Goal: Task Accomplishment & Management: Use online tool/utility

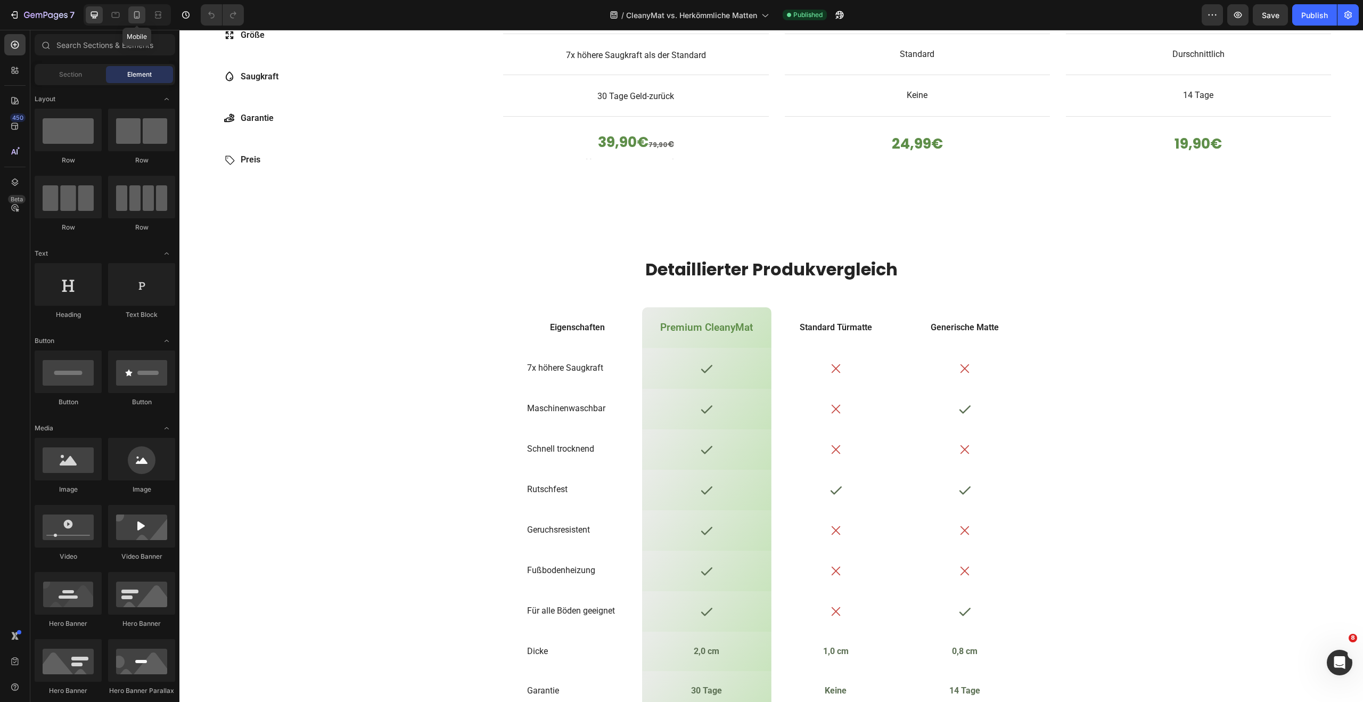
click at [142, 12] on icon at bounding box center [136, 15] width 11 height 11
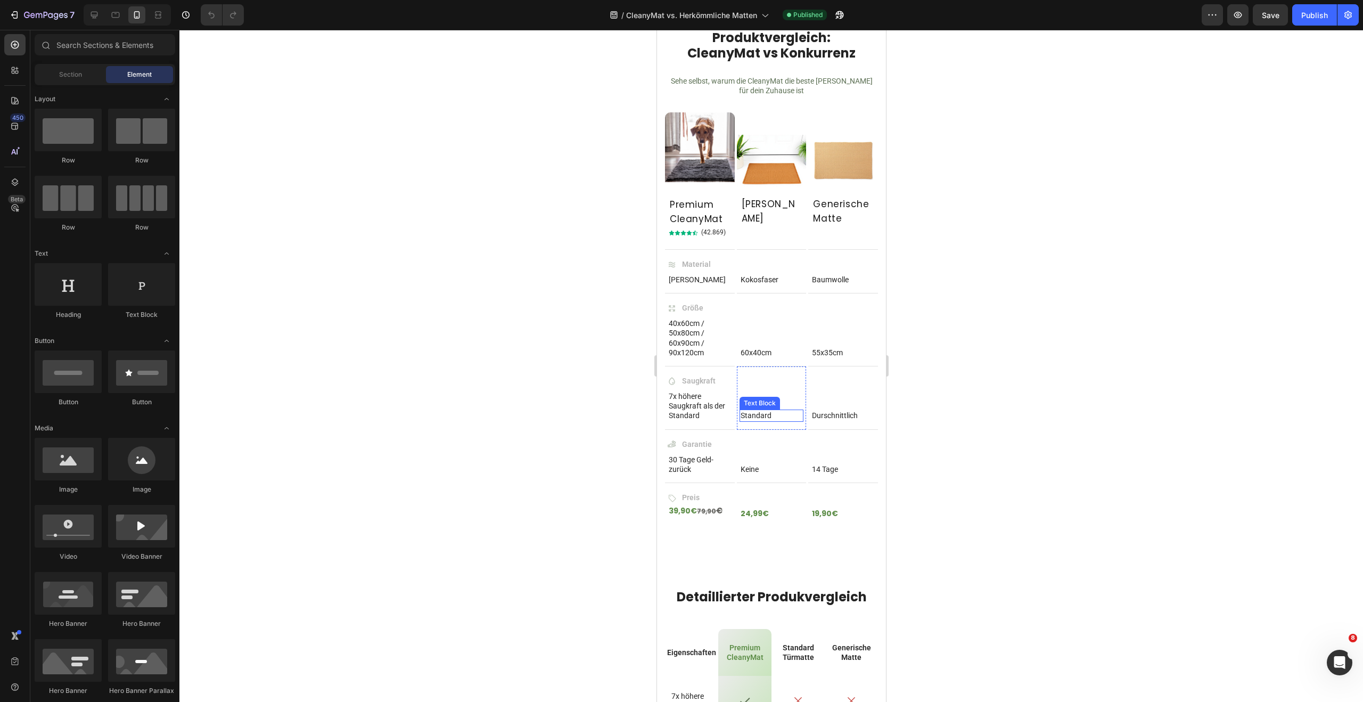
scroll to position [590, 0]
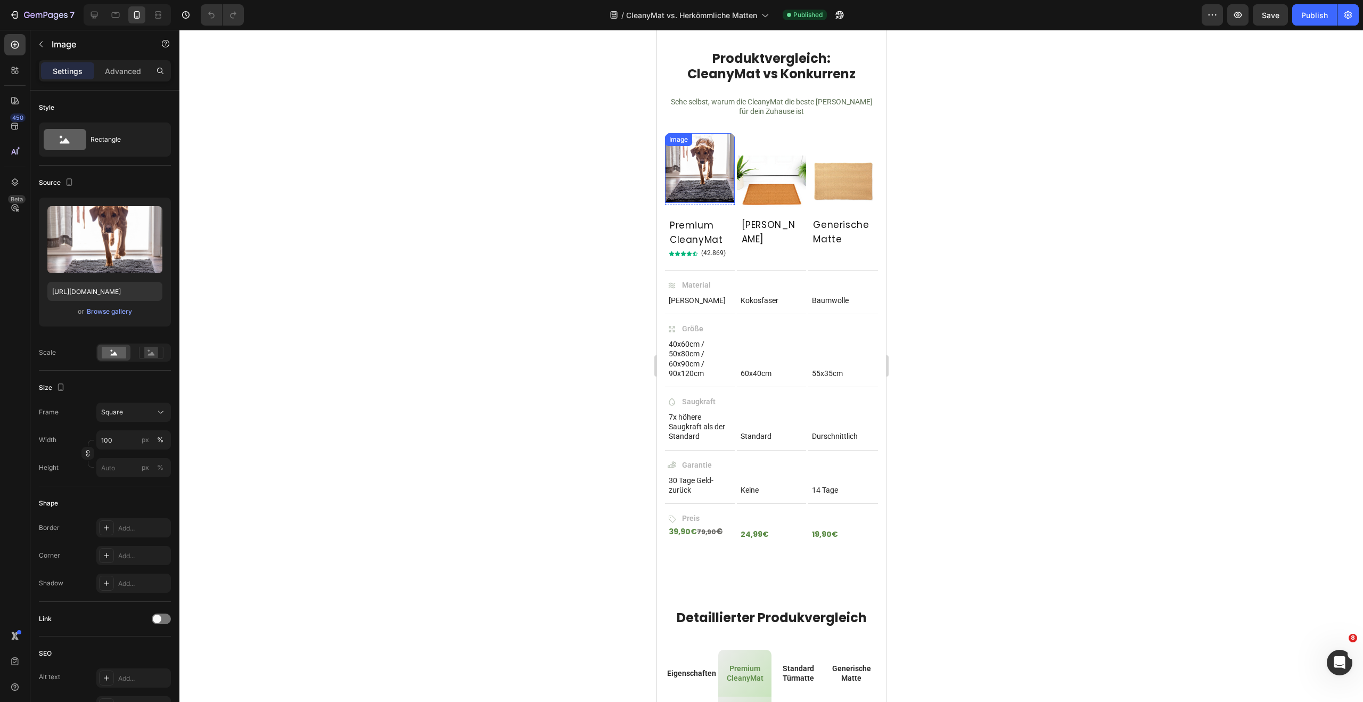
click at [692, 158] on img at bounding box center [699, 168] width 70 height 70
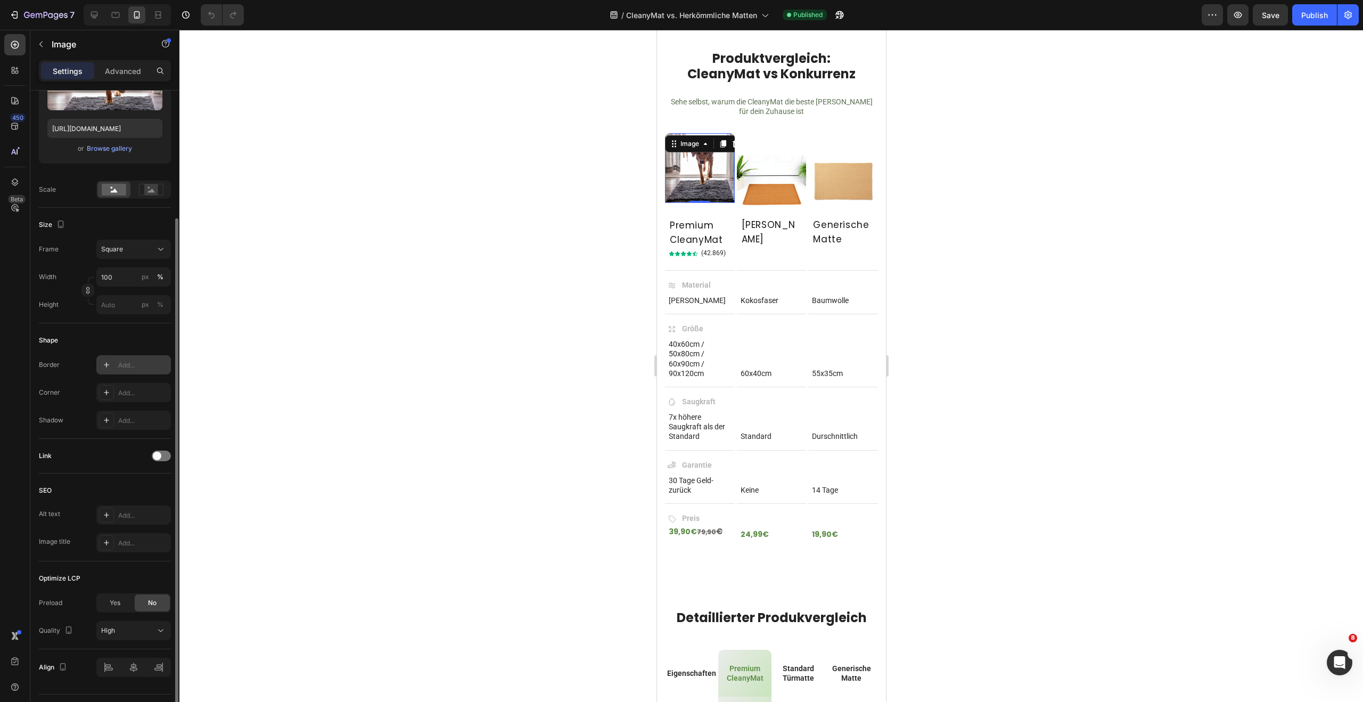
scroll to position [165, 0]
click at [162, 451] on div at bounding box center [161, 453] width 19 height 11
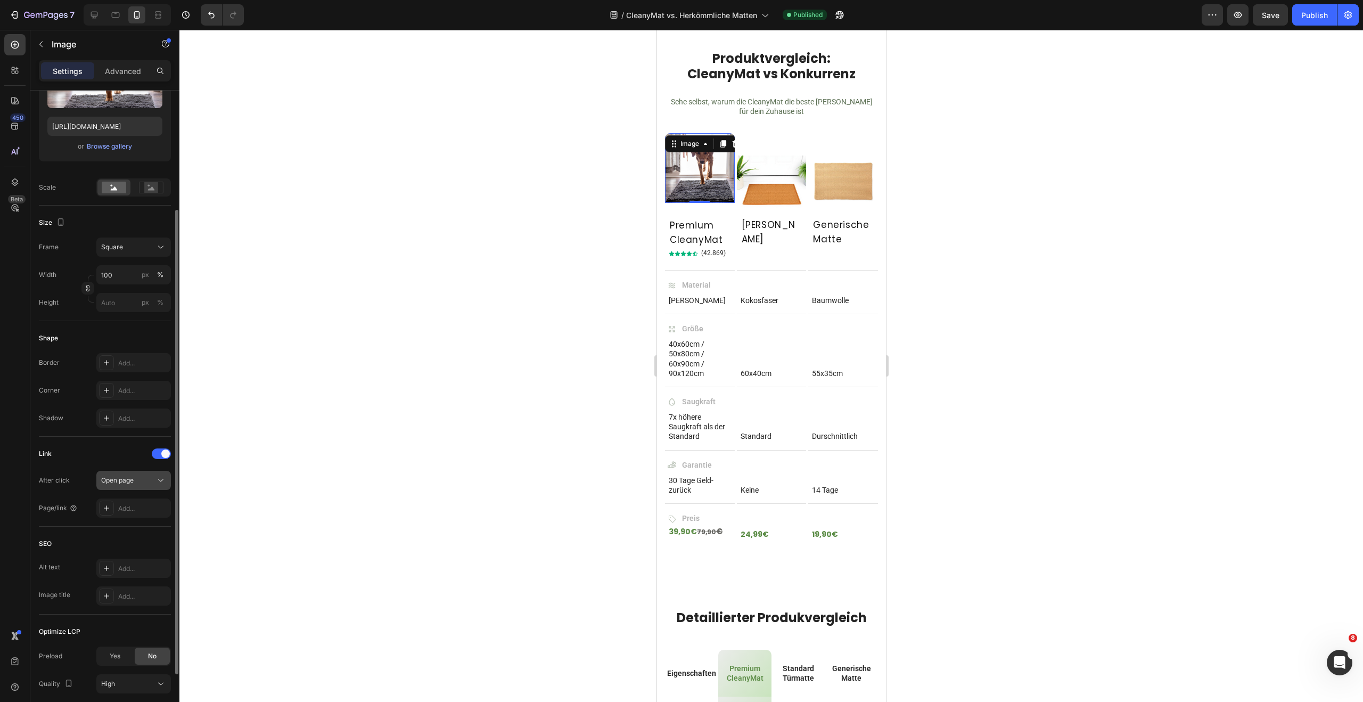
click at [130, 484] on span "Open page" at bounding box center [117, 480] width 32 height 10
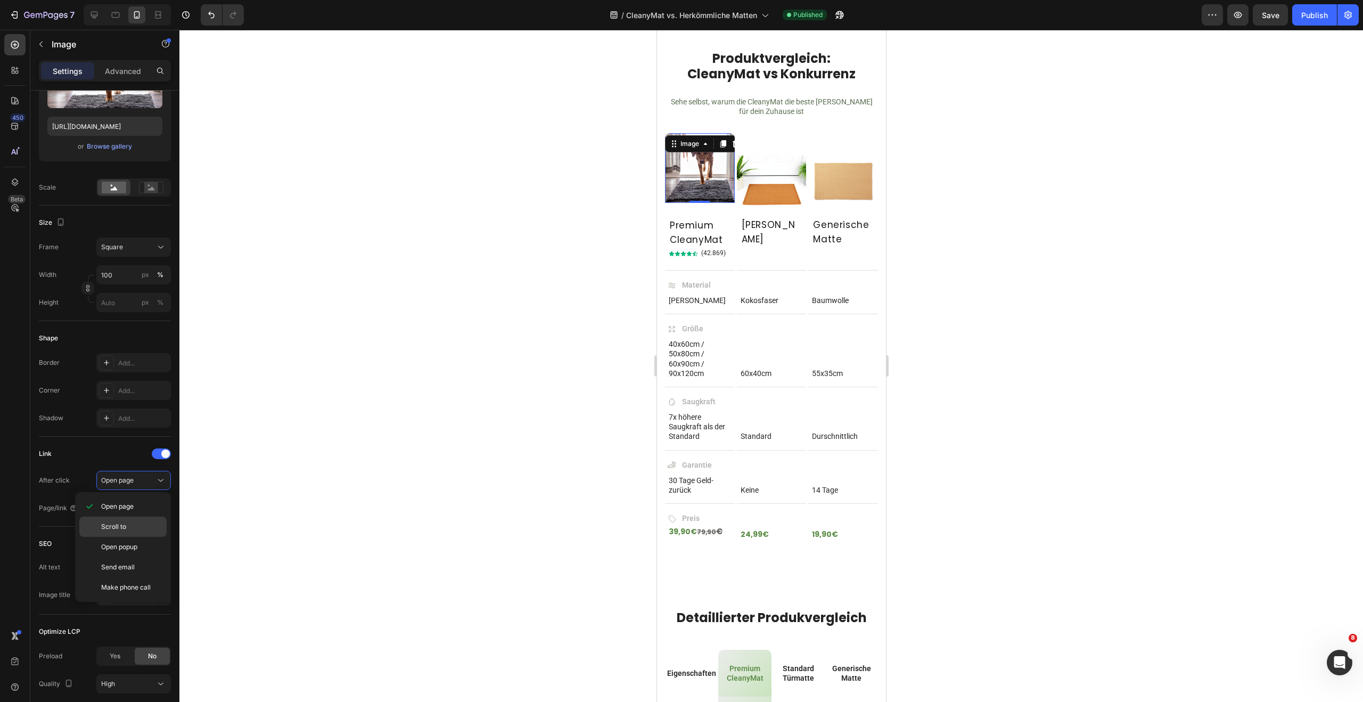
click at [129, 530] on p "Scroll to" at bounding box center [131, 527] width 61 height 10
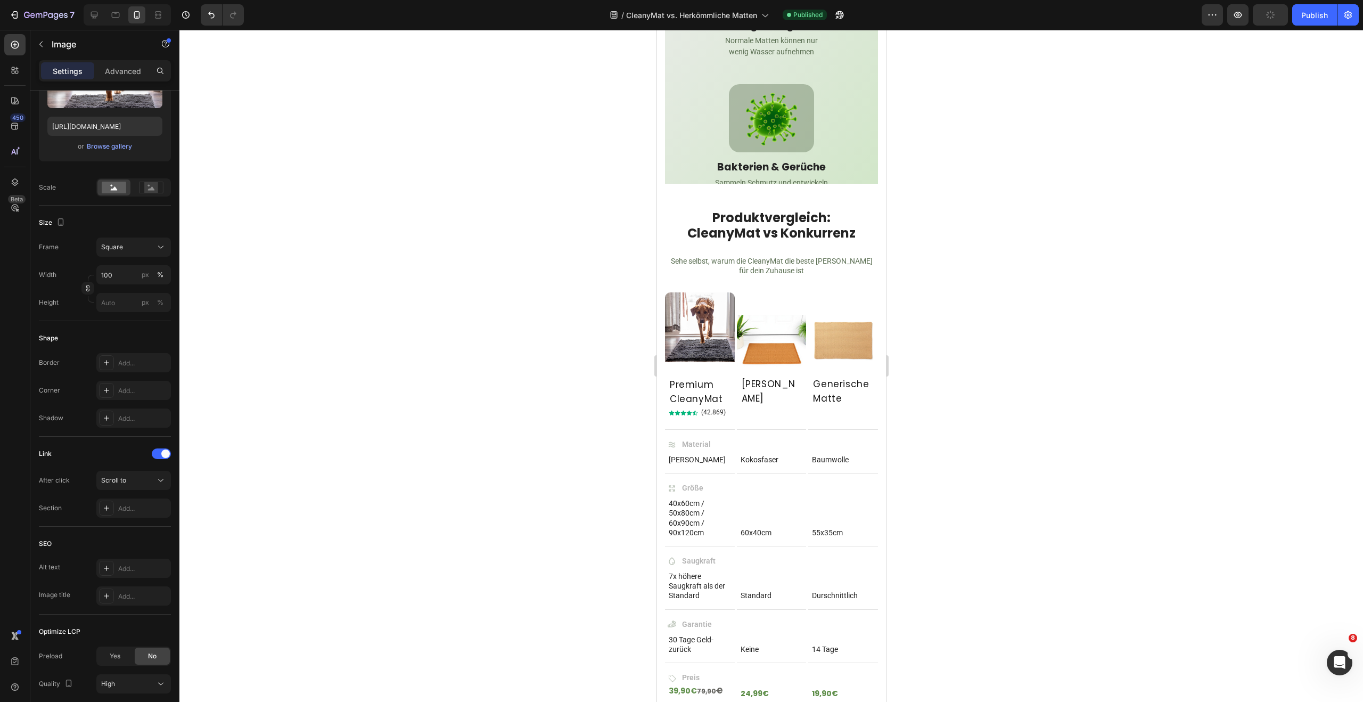
scroll to position [484, 0]
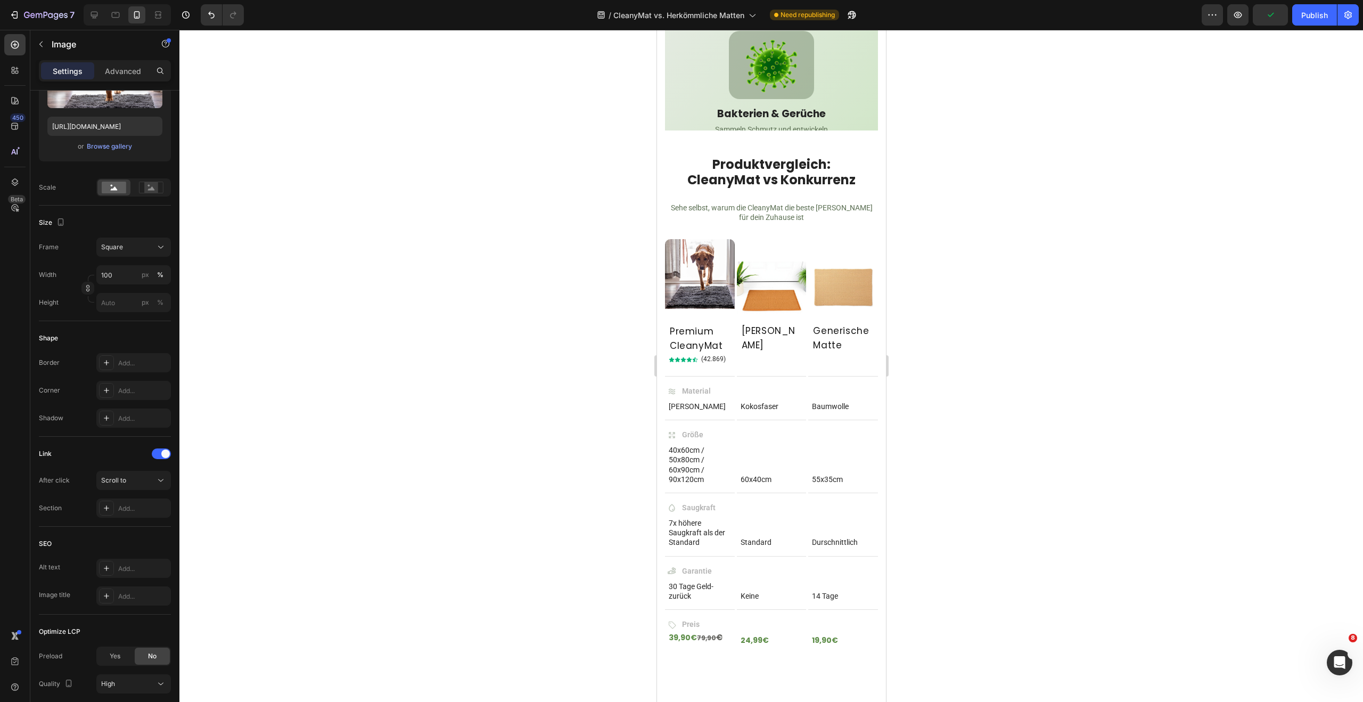
click at [697, 266] on img at bounding box center [699, 274] width 70 height 70
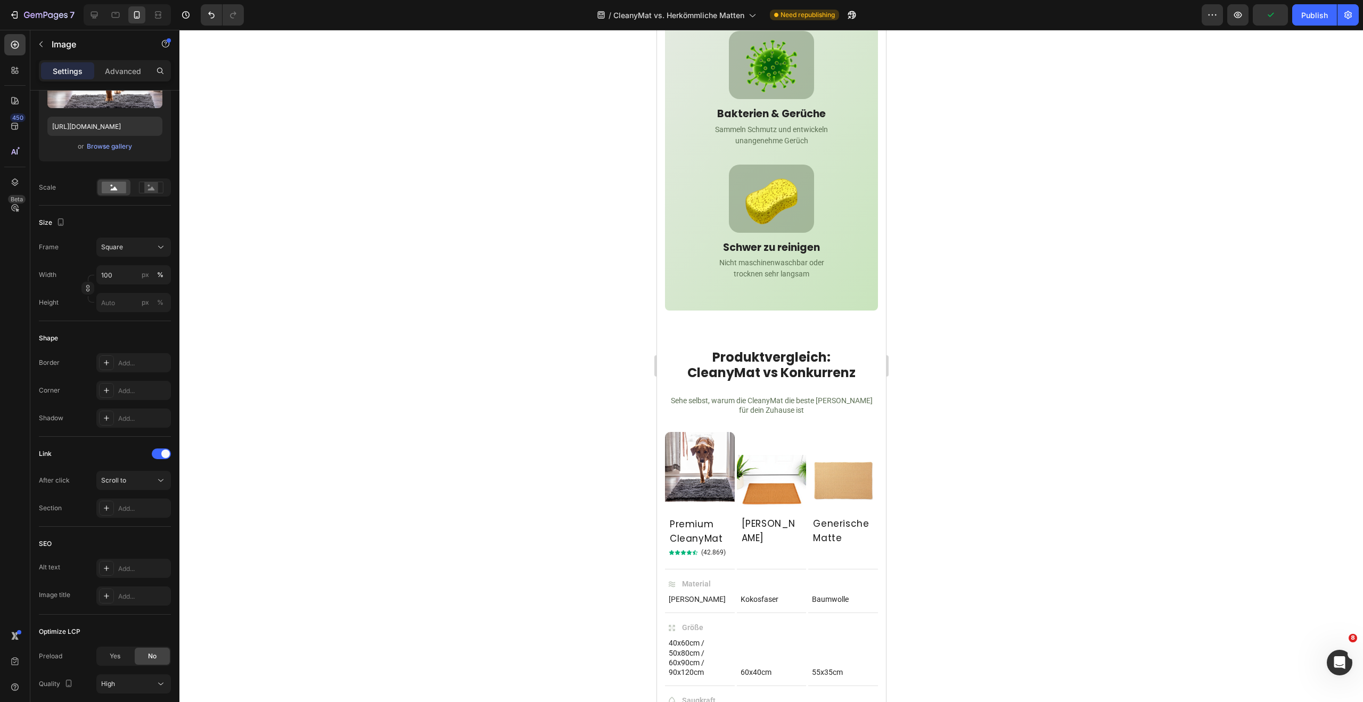
click at [687, 501] on img at bounding box center [699, 467] width 70 height 70
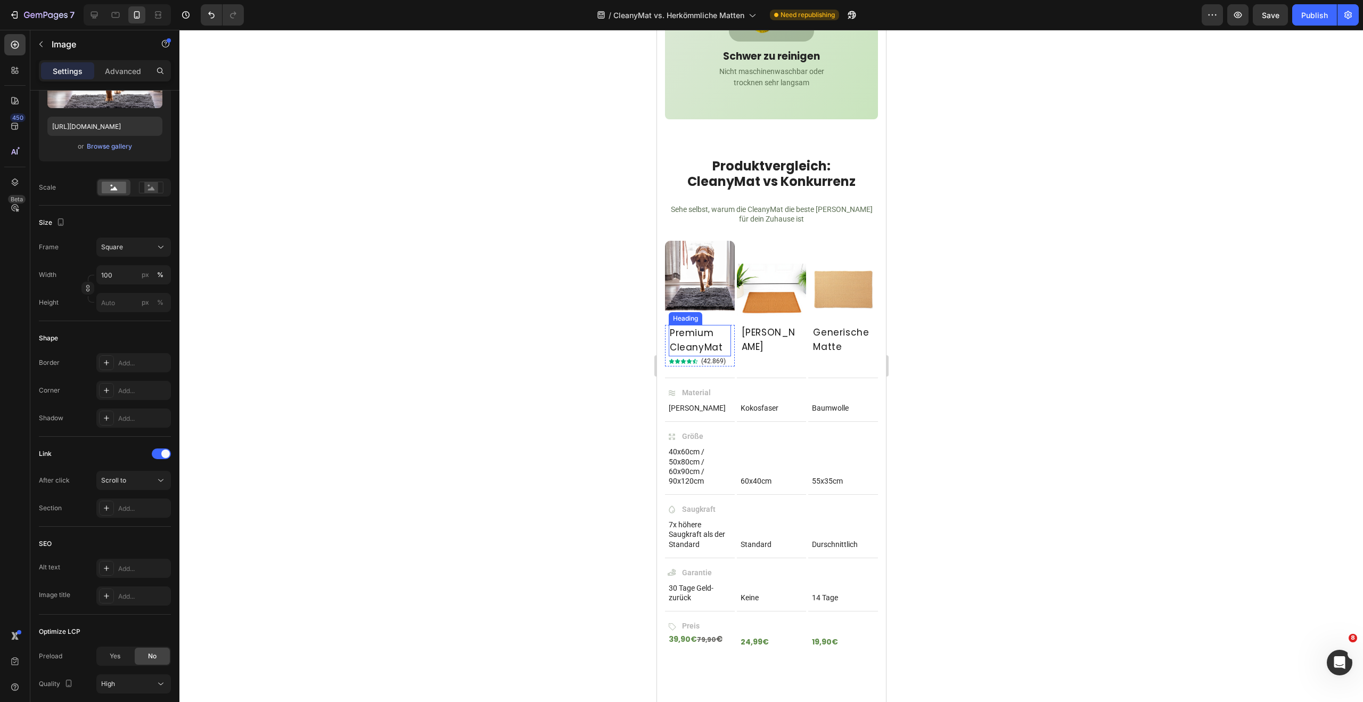
scroll to position [677, 0]
click at [705, 308] on img at bounding box center [699, 273] width 70 height 70
drag, startPoint x: 699, startPoint y: 390, endPoint x: 721, endPoint y: 391, distance: 22.4
click at [699, 353] on h2 "Premium CleanyMat" at bounding box center [699, 338] width 62 height 31
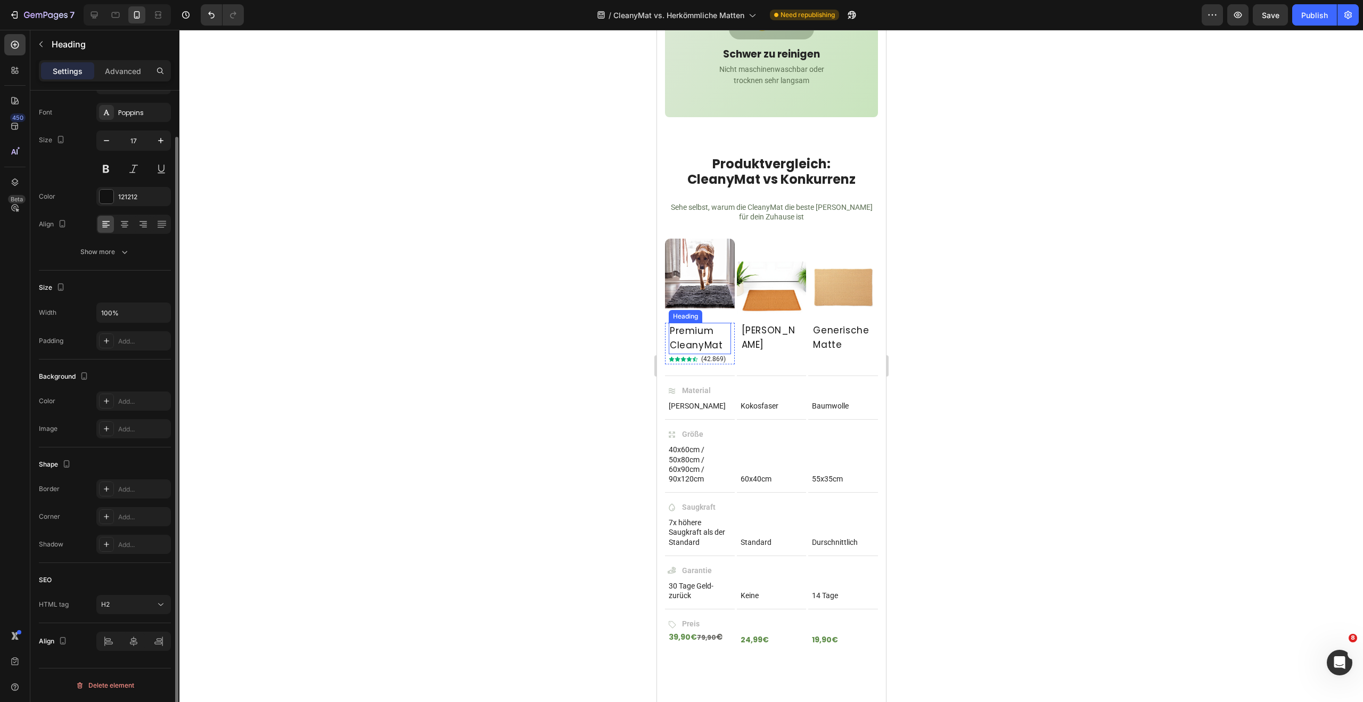
scroll to position [0, 0]
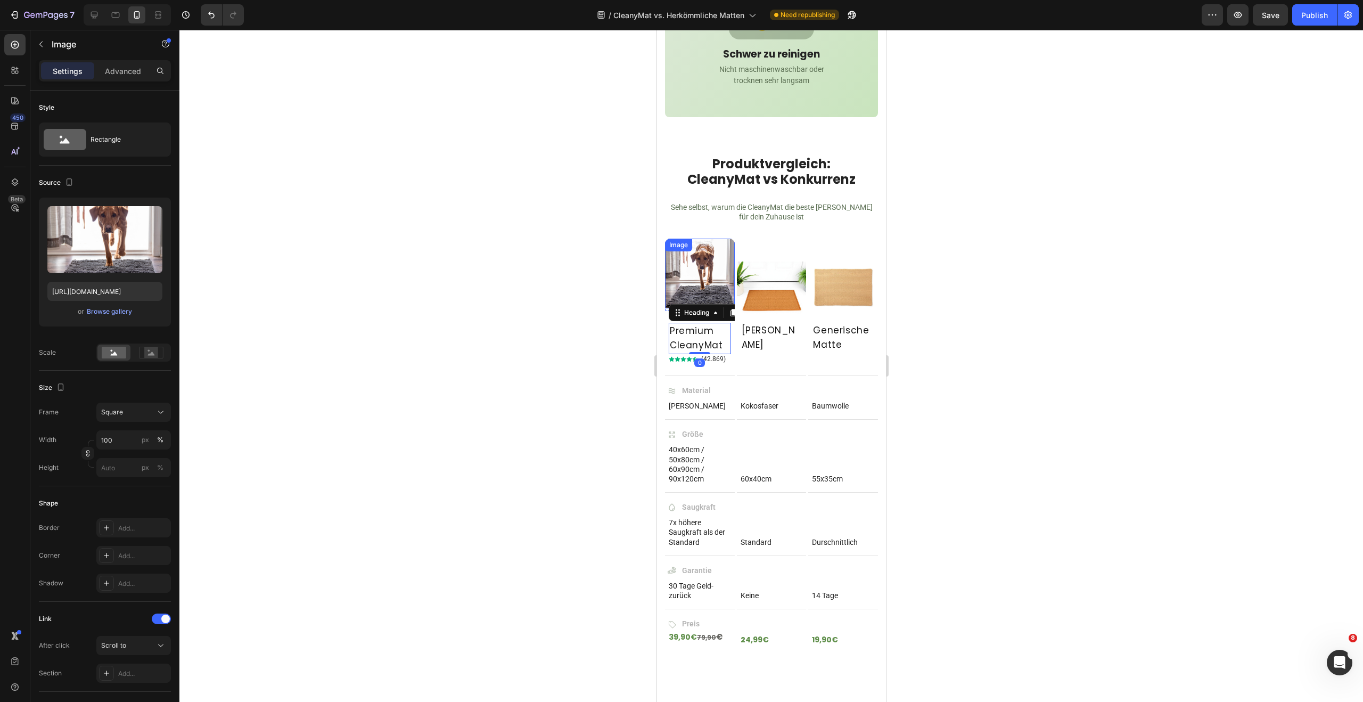
click at [703, 308] on img at bounding box center [699, 273] width 70 height 70
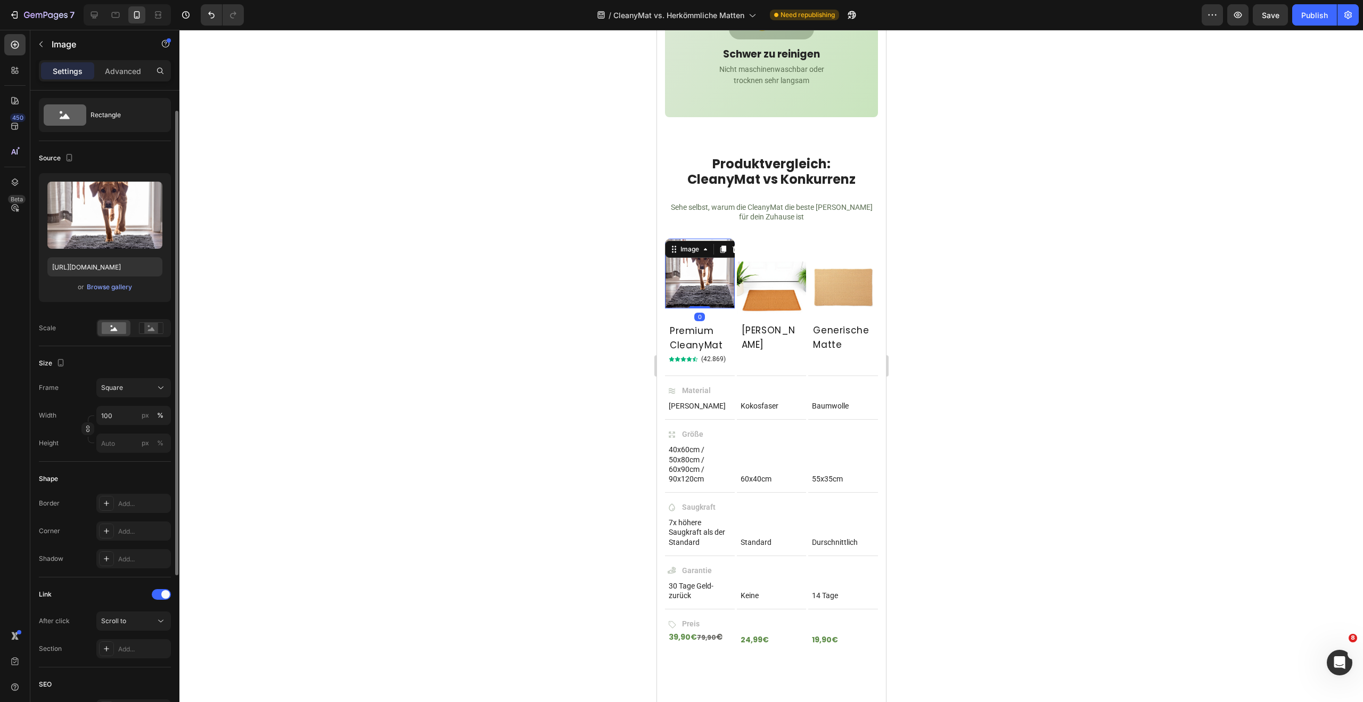
scroll to position [26, 0]
click at [135, 645] on div "Add..." at bounding box center [143, 647] width 50 height 10
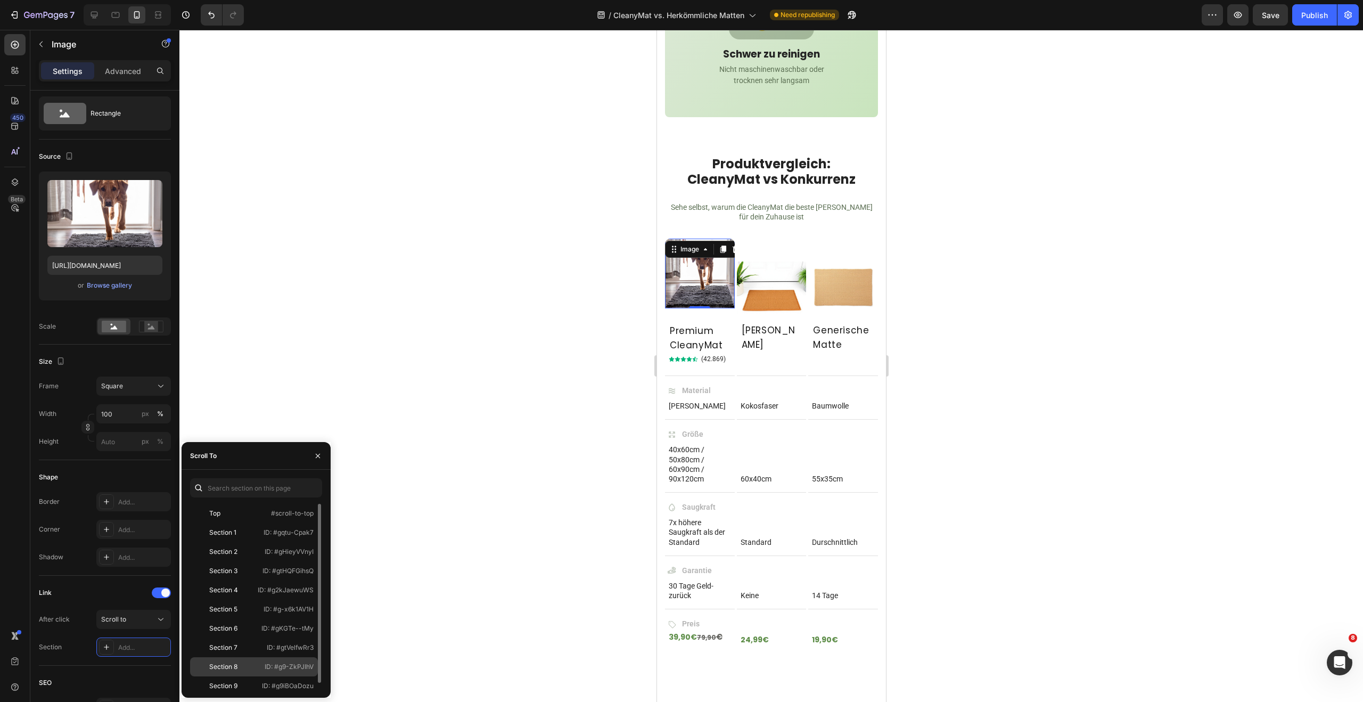
click at [246, 671] on div "Section 8" at bounding box center [225, 667] width 62 height 10
click at [687, 353] on h2 "Premium CleanyMat" at bounding box center [699, 338] width 62 height 31
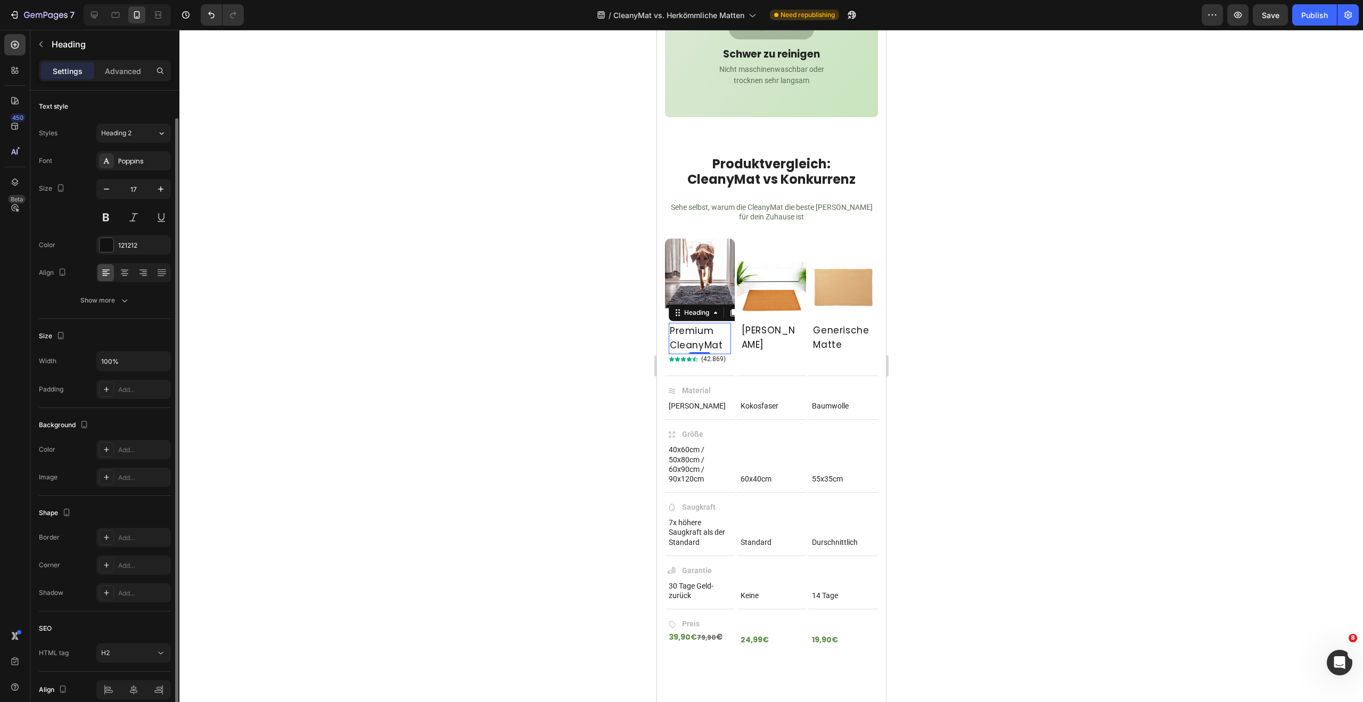
scroll to position [0, 0]
click at [128, 75] on p "Advanced" at bounding box center [123, 70] width 36 height 11
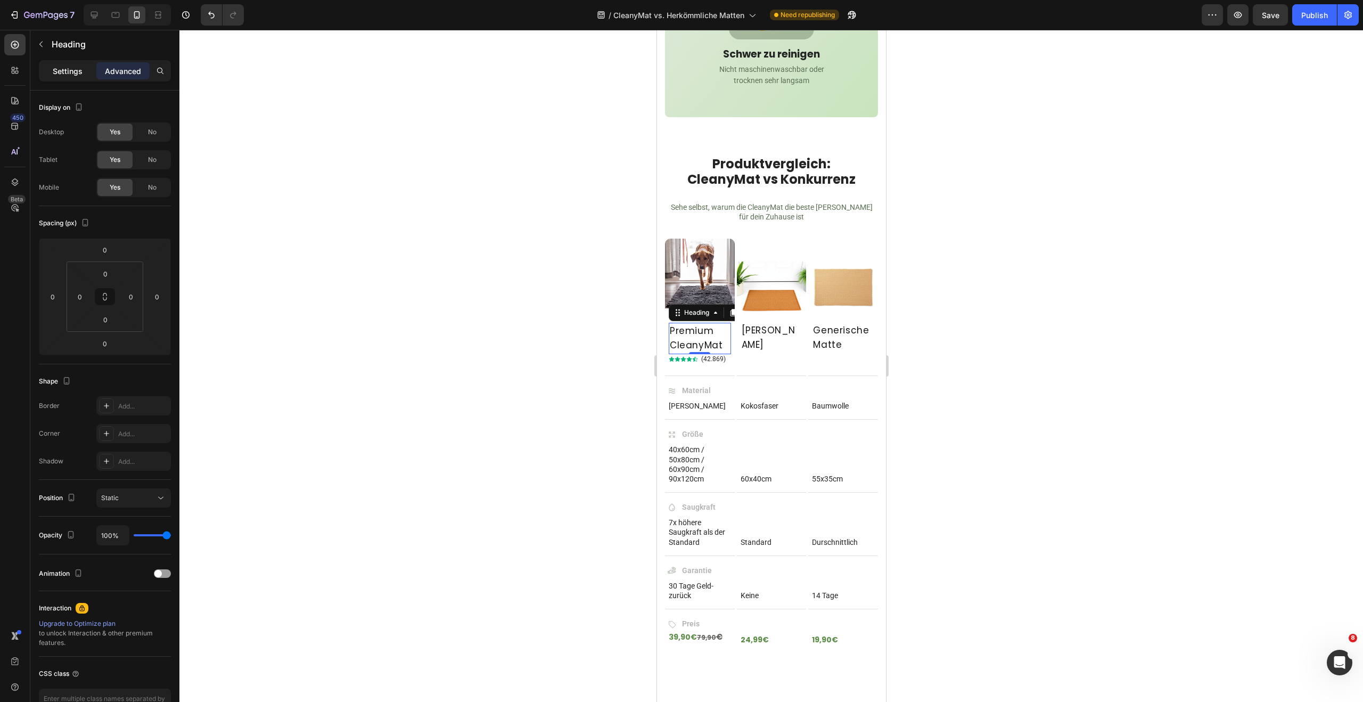
click at [58, 72] on p "Settings" at bounding box center [68, 70] width 30 height 11
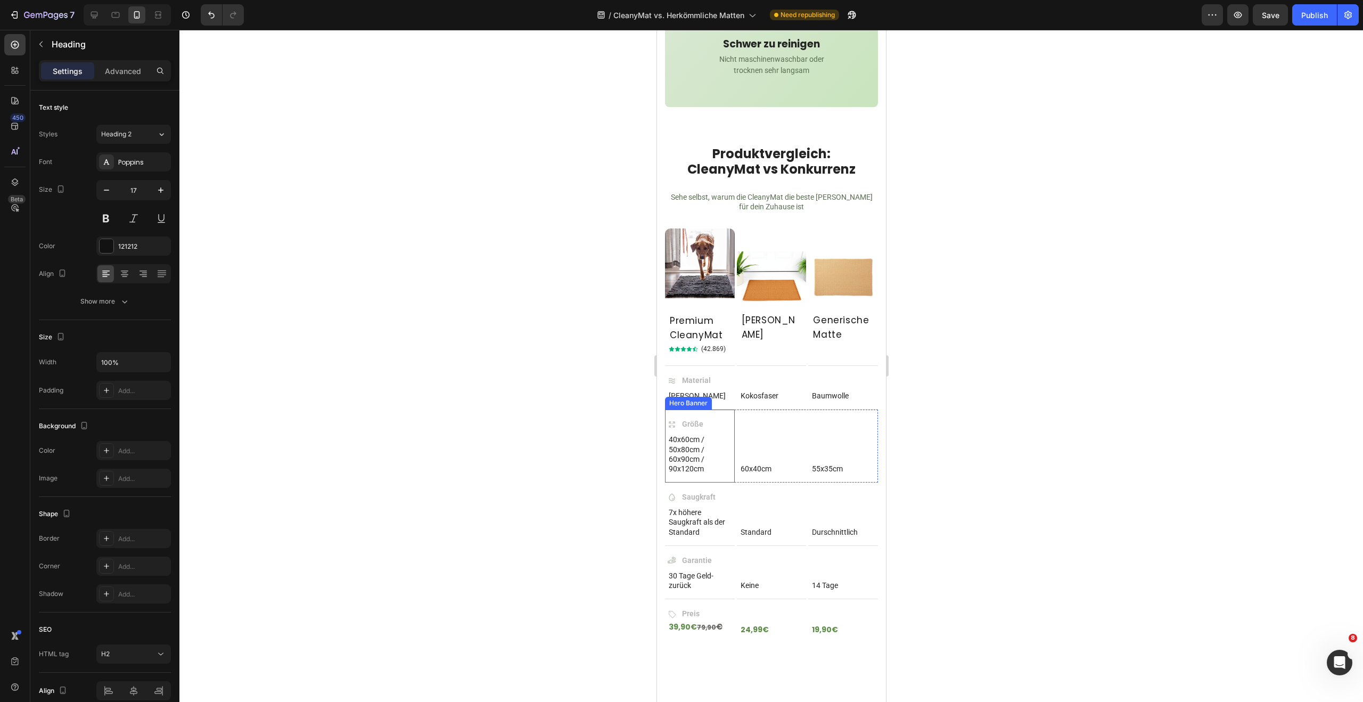
scroll to position [601, 0]
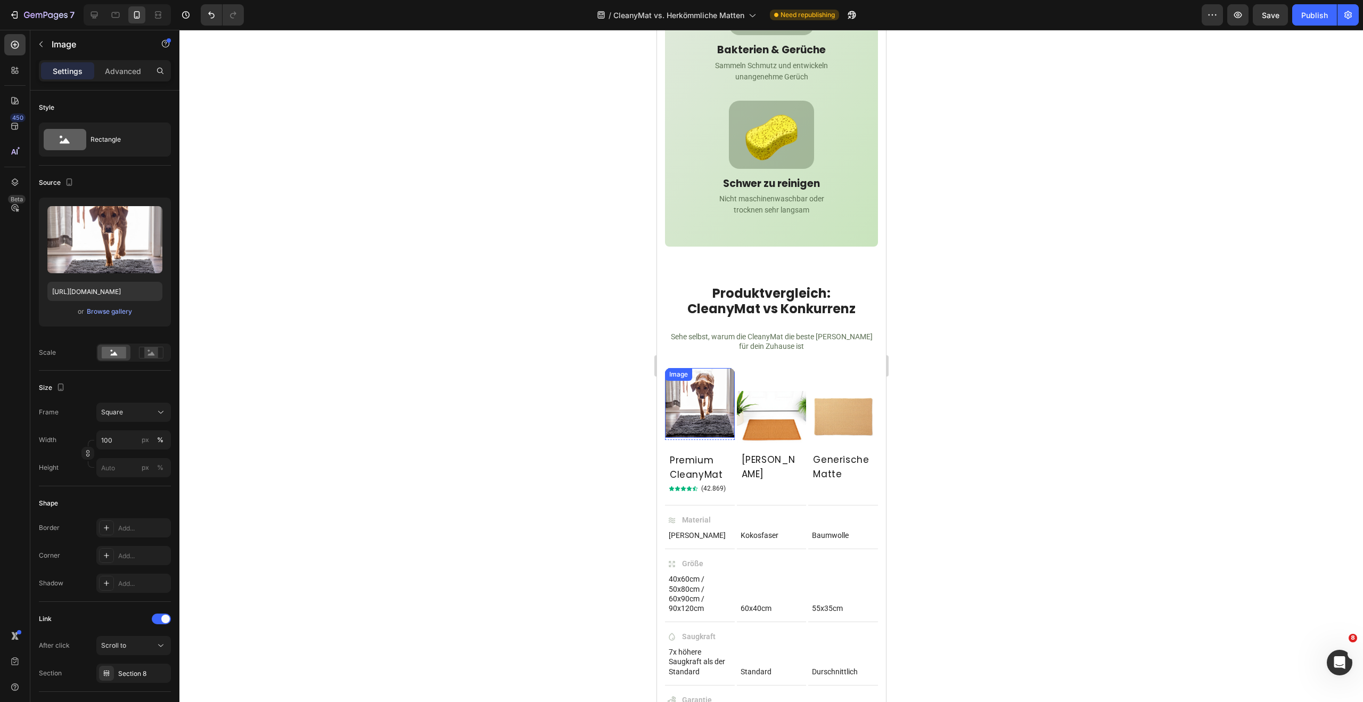
click at [700, 399] on img at bounding box center [699, 403] width 70 height 70
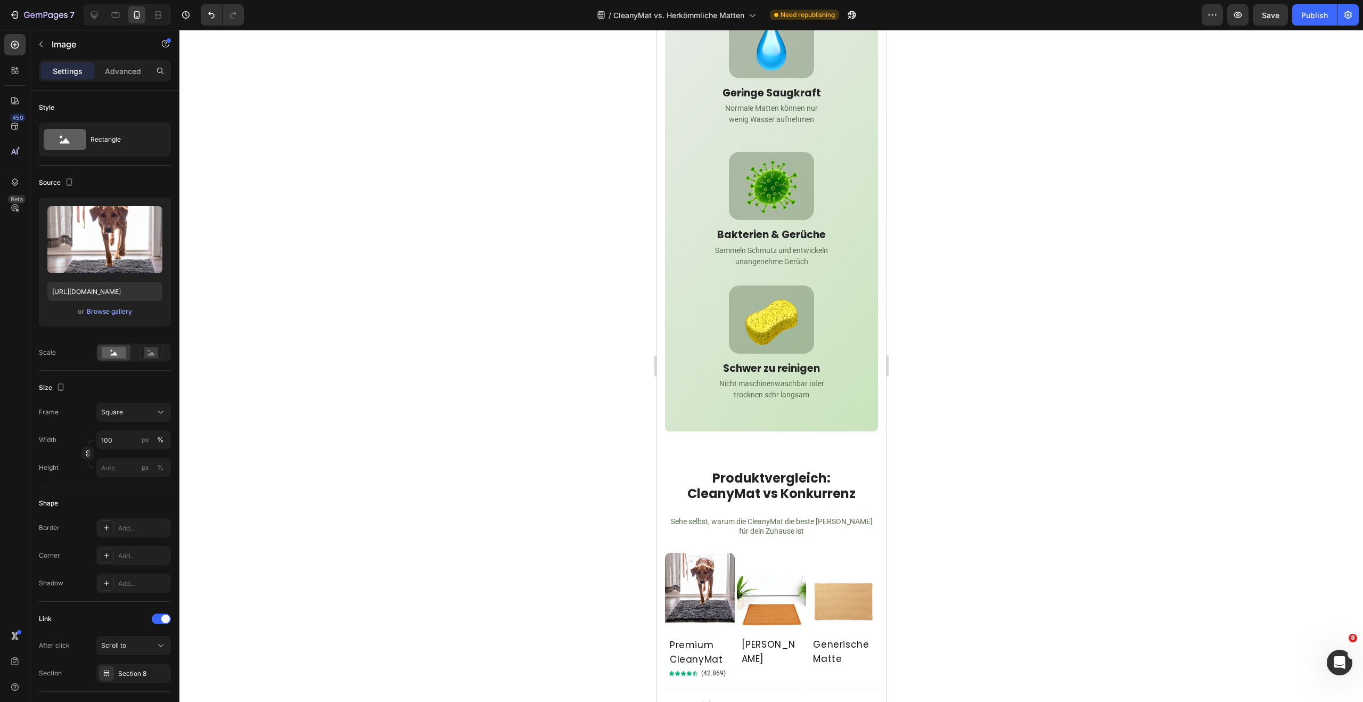
scroll to position [494, 0]
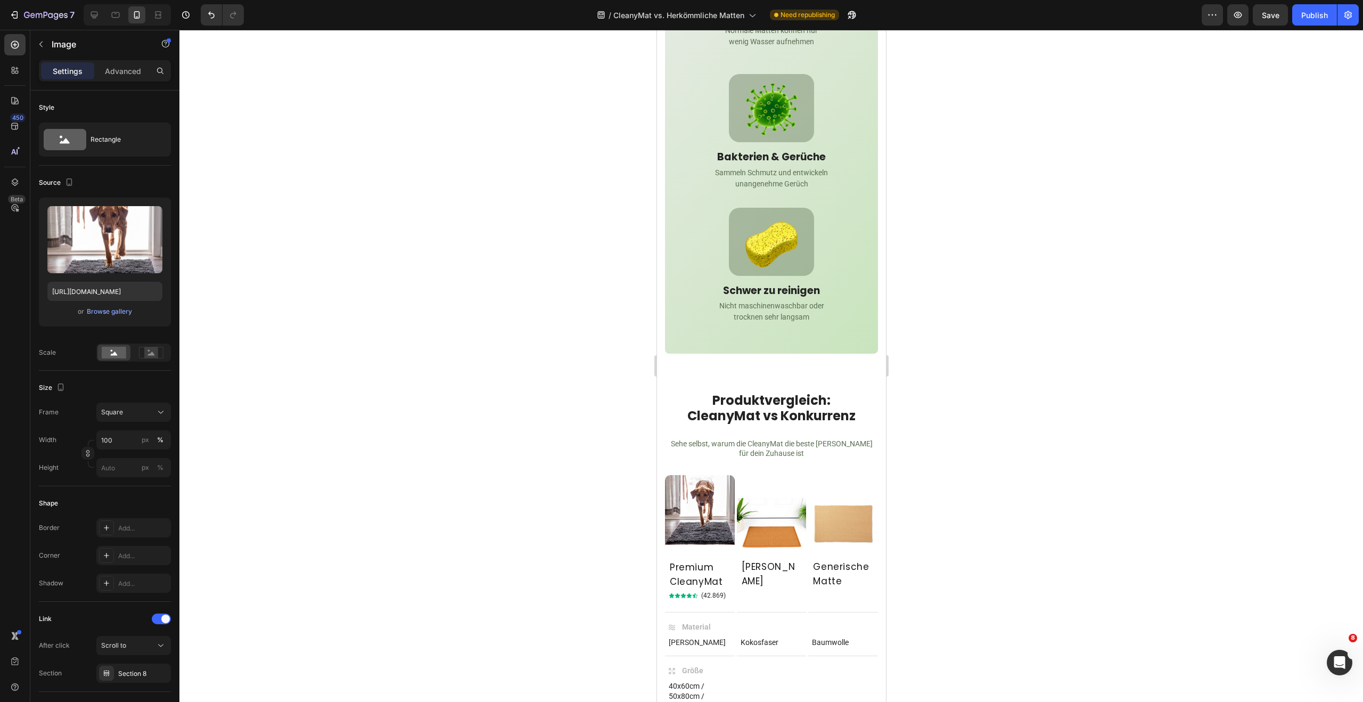
click at [694, 505] on img at bounding box center [699, 510] width 70 height 70
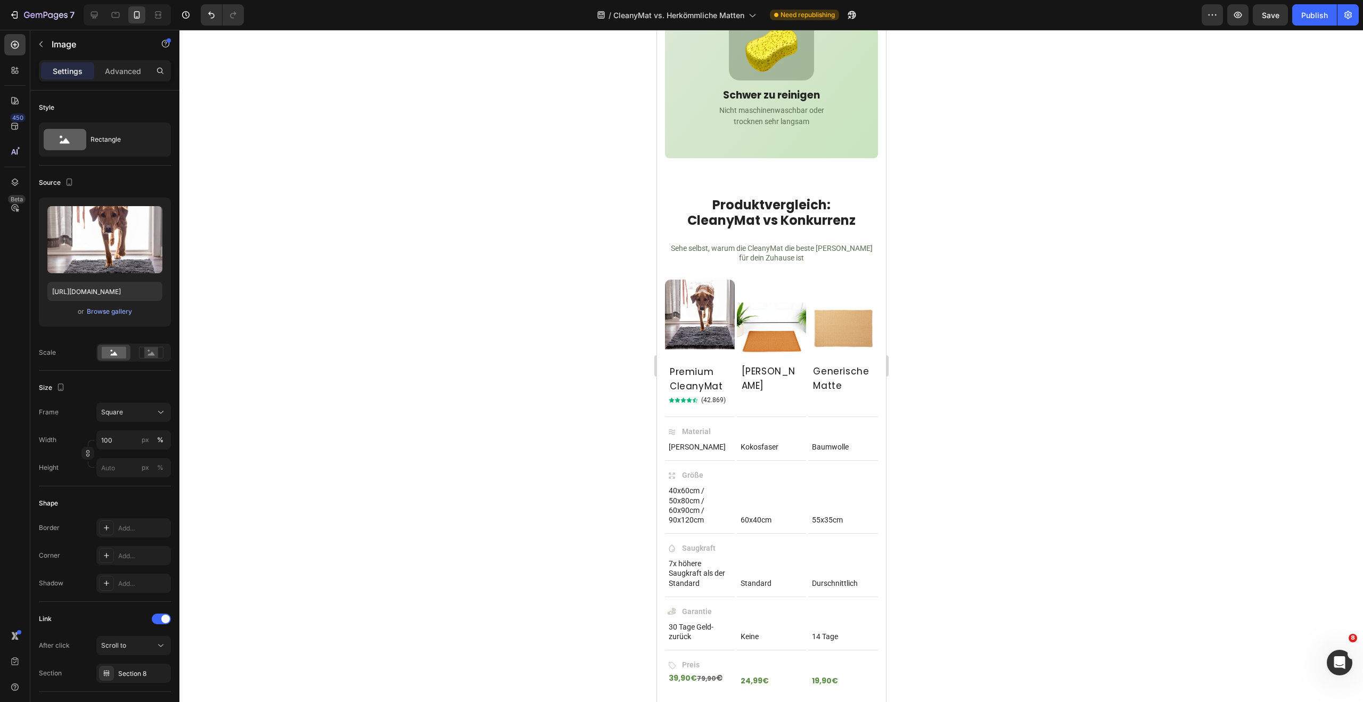
scroll to position [690, 0]
click at [698, 340] on div "Text Block" at bounding box center [688, 342] width 36 height 10
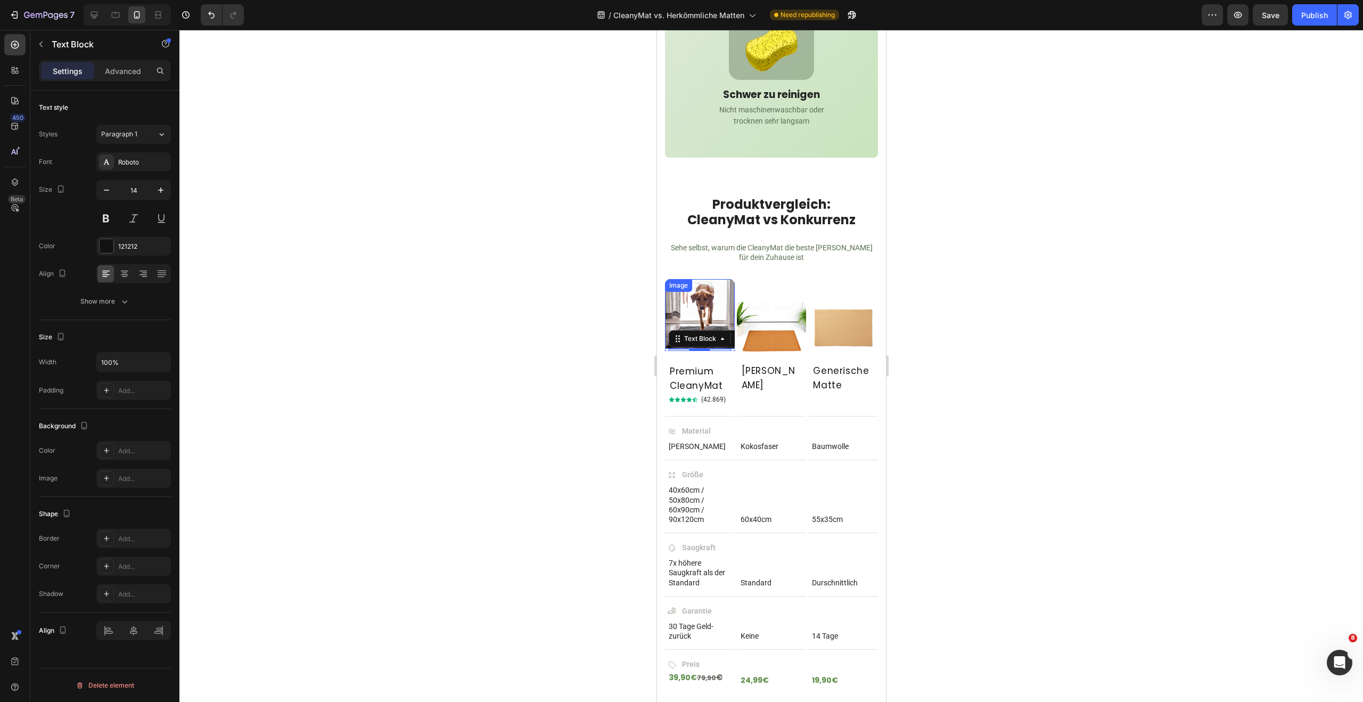
click at [708, 306] on img at bounding box center [699, 314] width 70 height 70
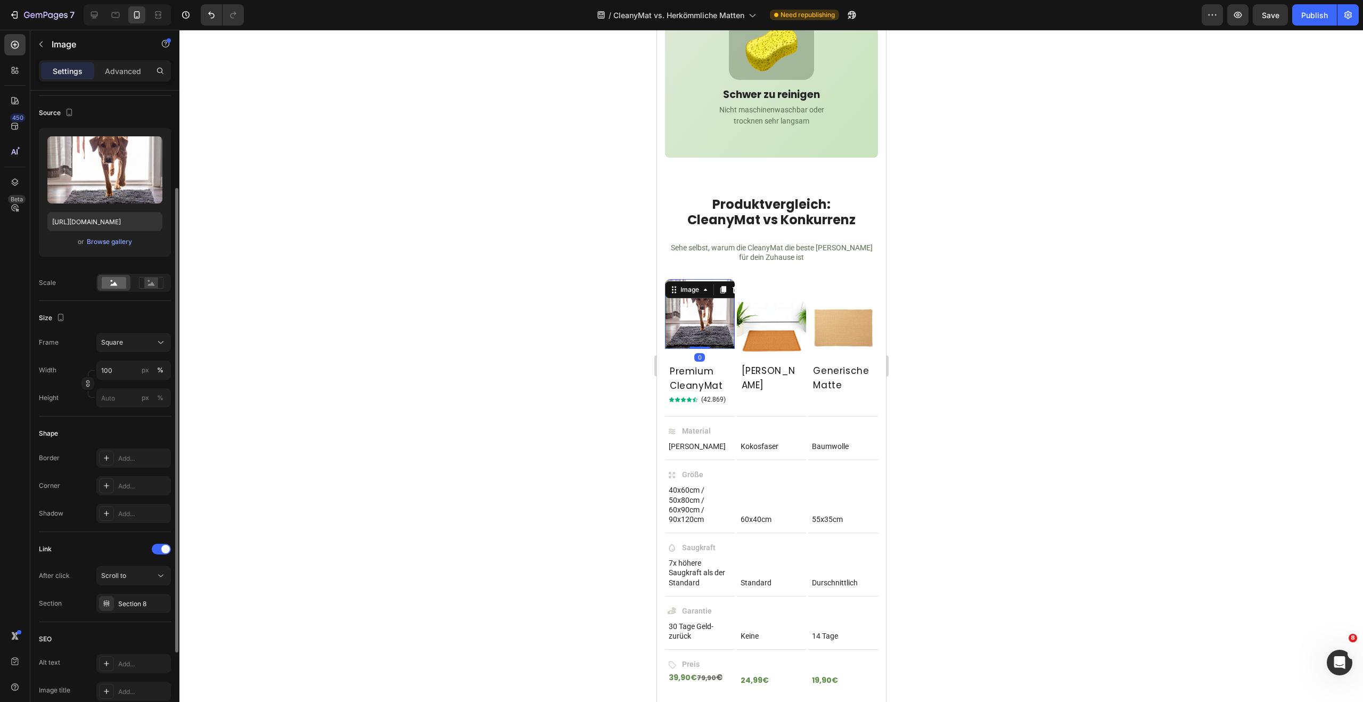
scroll to position [103, 0]
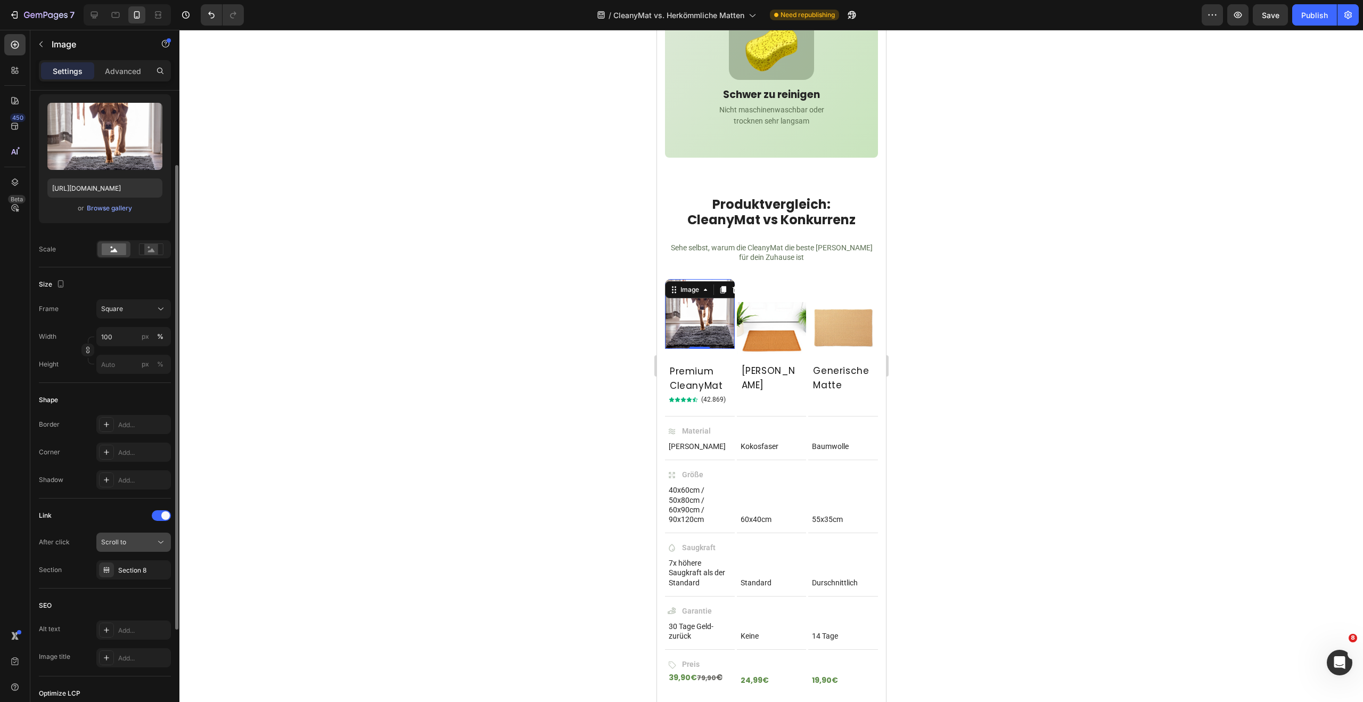
click at [158, 543] on icon at bounding box center [160, 542] width 11 height 11
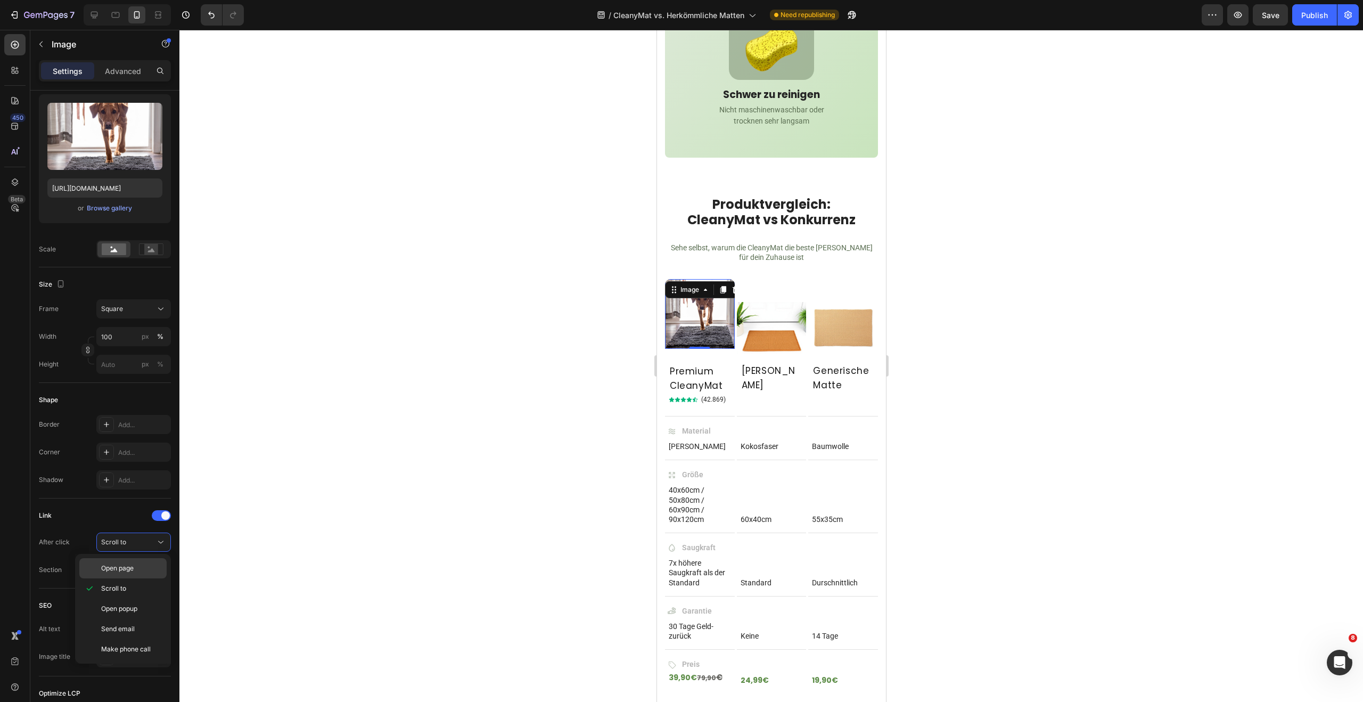
click at [130, 567] on span "Open page" at bounding box center [117, 568] width 32 height 10
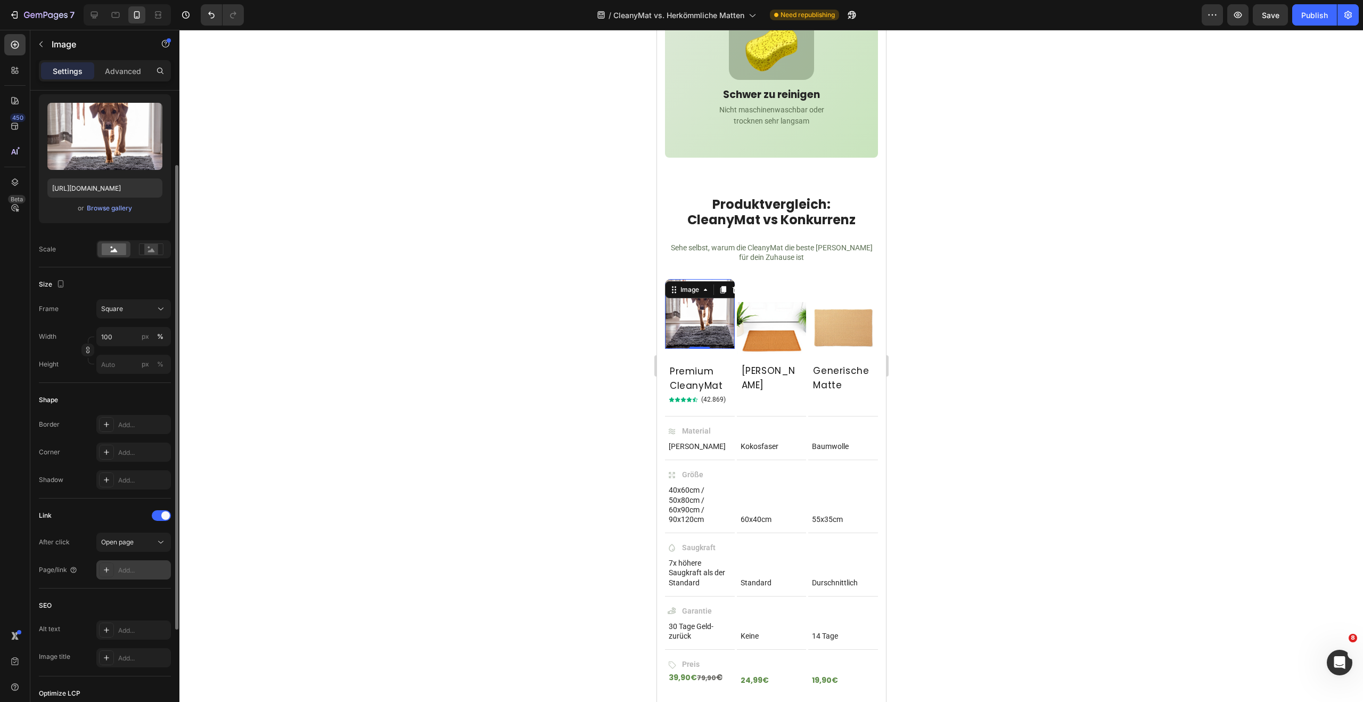
click at [138, 571] on div "Add..." at bounding box center [143, 570] width 50 height 10
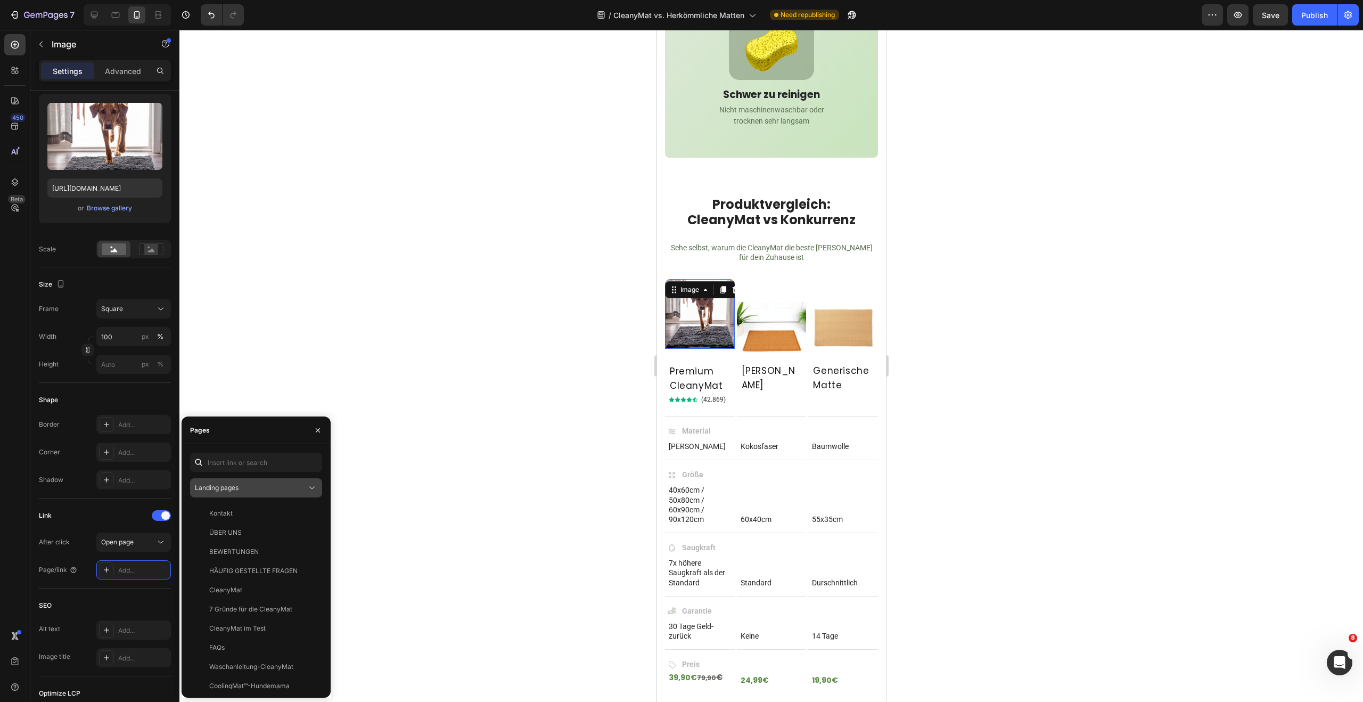
click at [287, 485] on div "Landing pages" at bounding box center [251, 488] width 112 height 10
click at [255, 551] on span "Product pages" at bounding box center [238, 554] width 44 height 10
click at [276, 467] on input "text" at bounding box center [256, 461] width 132 height 19
type input "cleany"
click at [301, 552] on div "View" at bounding box center [305, 552] width 15 height 10
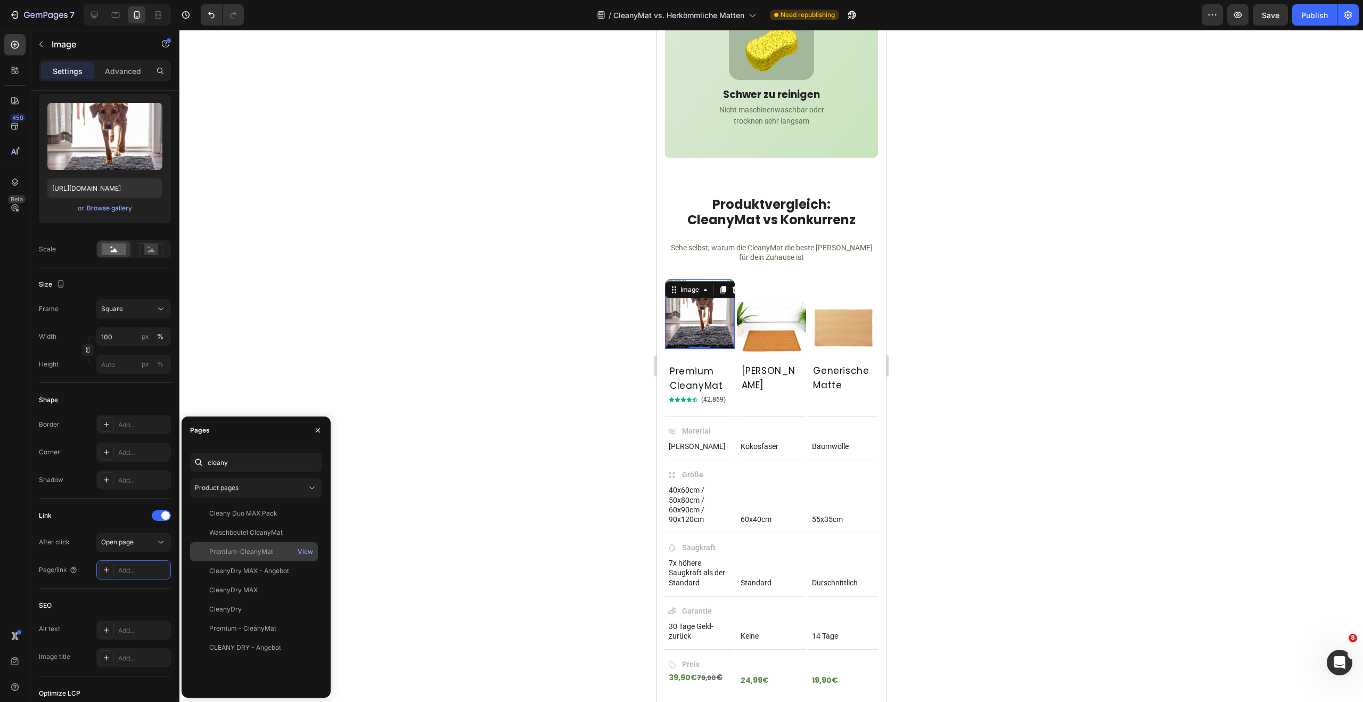
click at [265, 550] on div "Premium-CleanyMat" at bounding box center [241, 552] width 64 height 10
click at [374, 339] on div at bounding box center [770, 366] width 1183 height 672
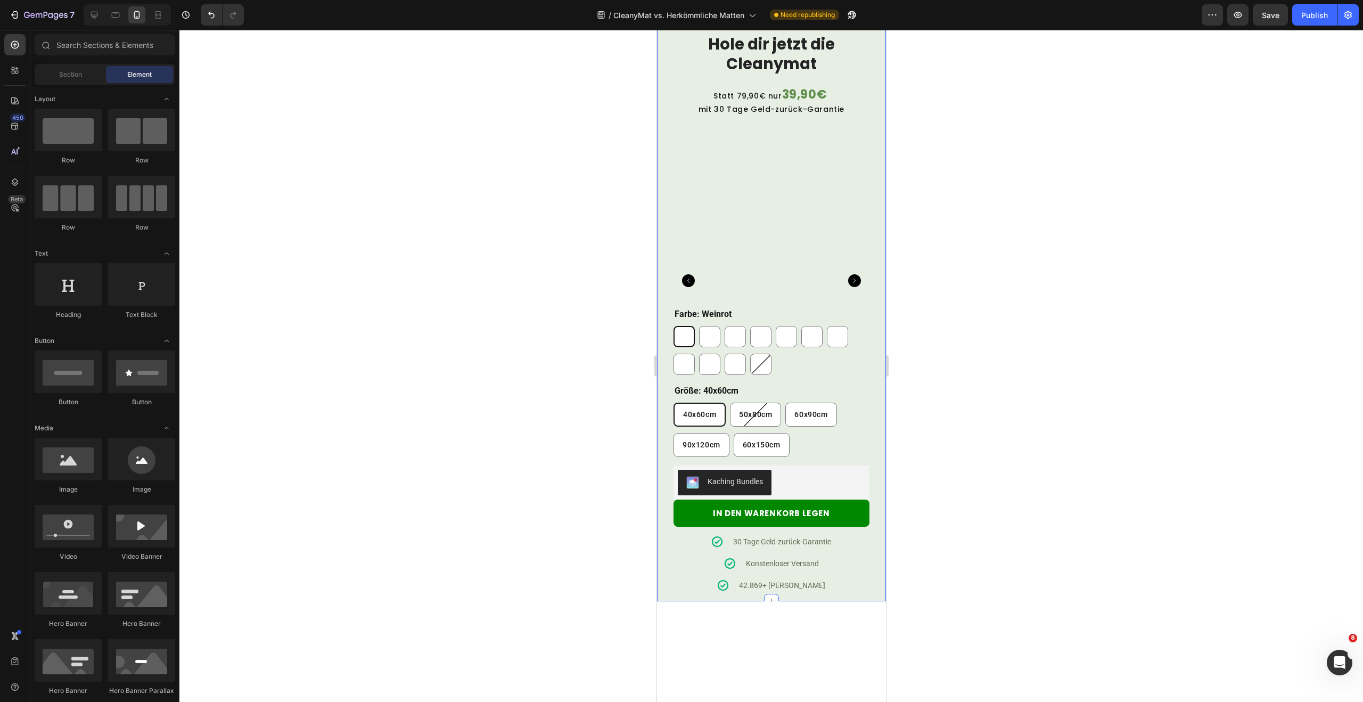
scroll to position [2684, 0]
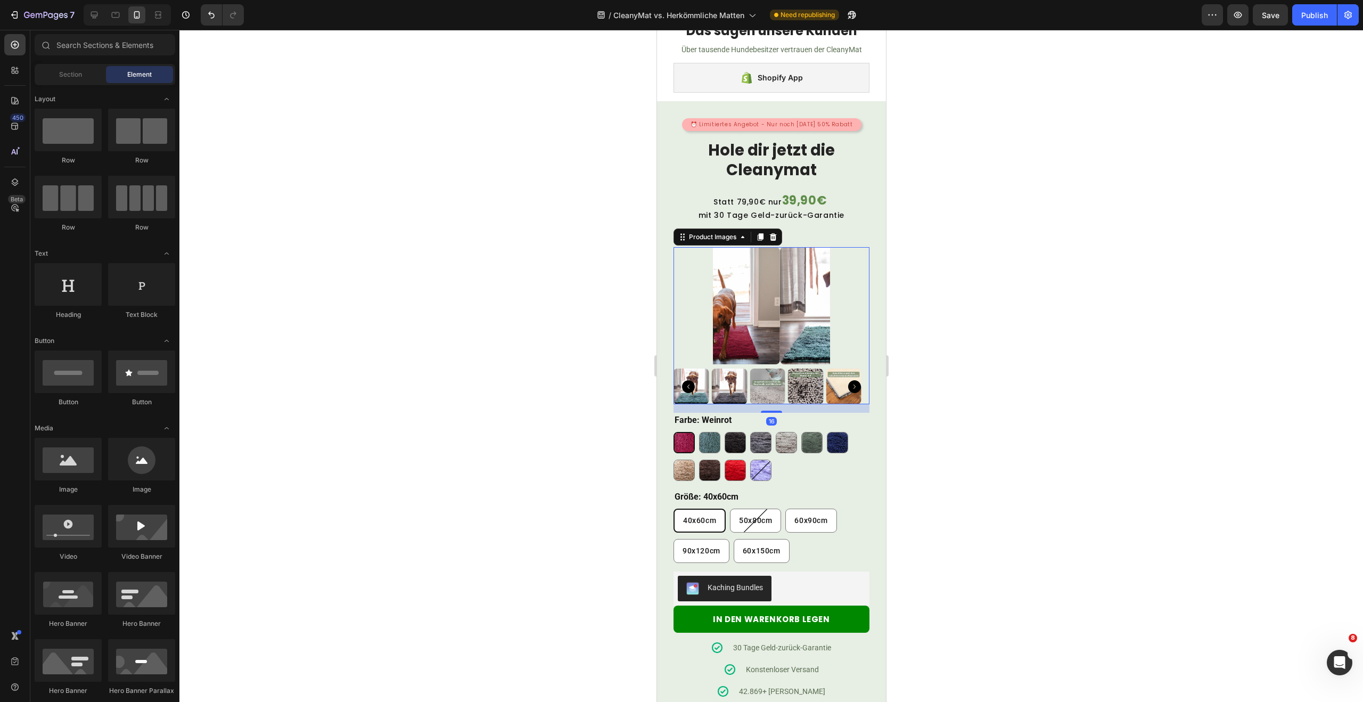
click at [779, 295] on img at bounding box center [838, 306] width 118 height 118
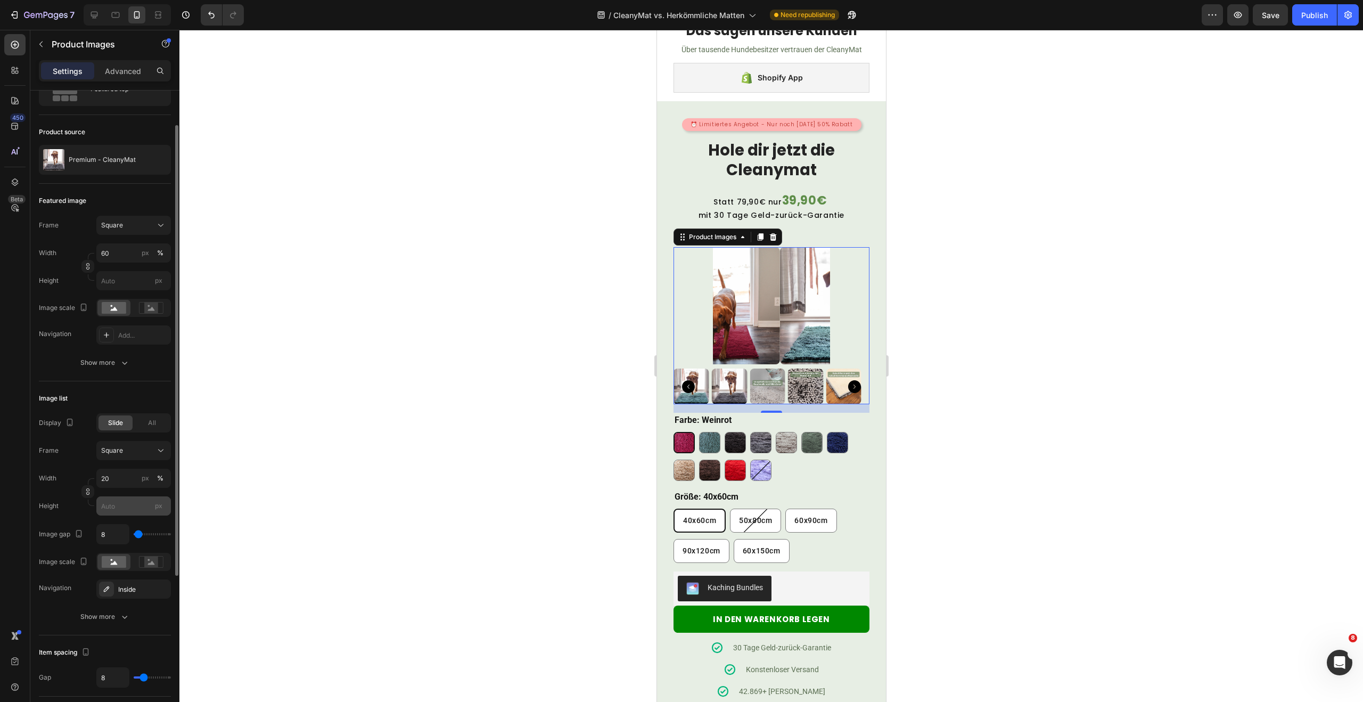
scroll to position [50, 0]
click at [794, 294] on img at bounding box center [838, 306] width 118 height 118
click at [715, 237] on div "Product Images" at bounding box center [712, 237] width 52 height 10
click at [111, 366] on div "Show more" at bounding box center [105, 363] width 50 height 11
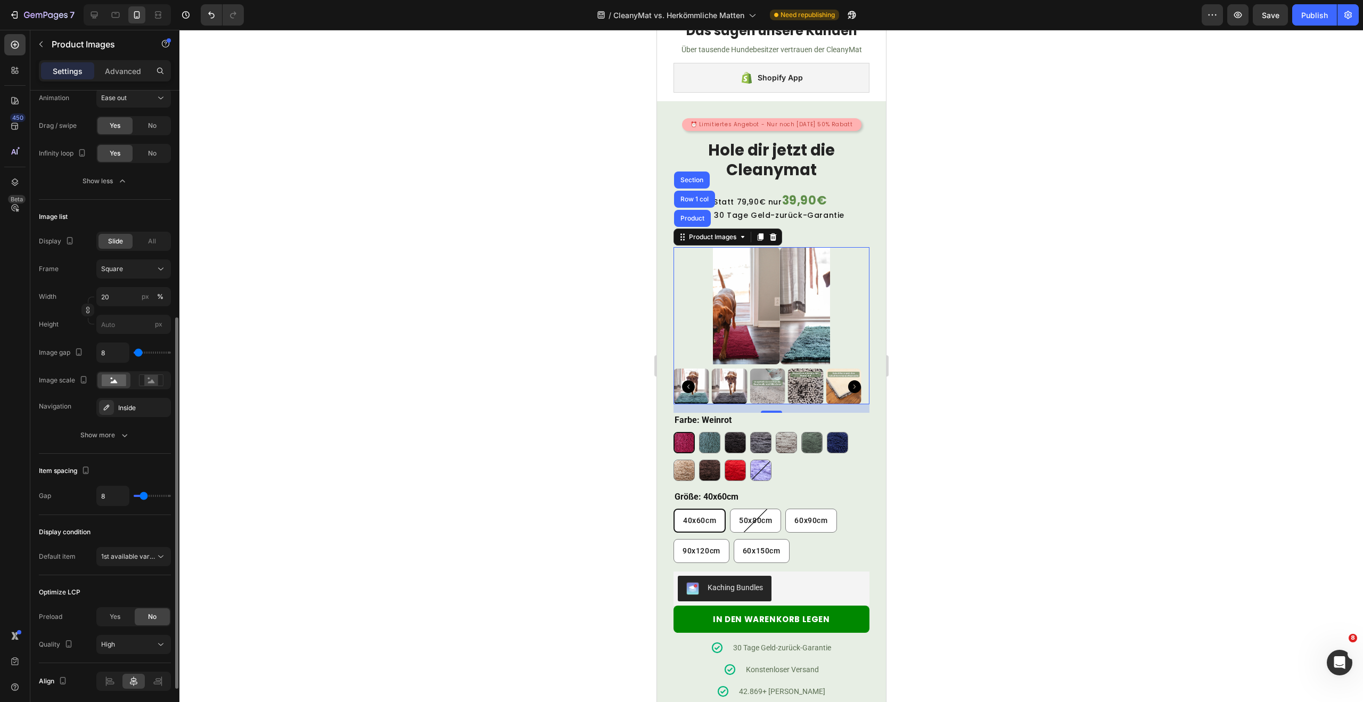
scroll to position [467, 0]
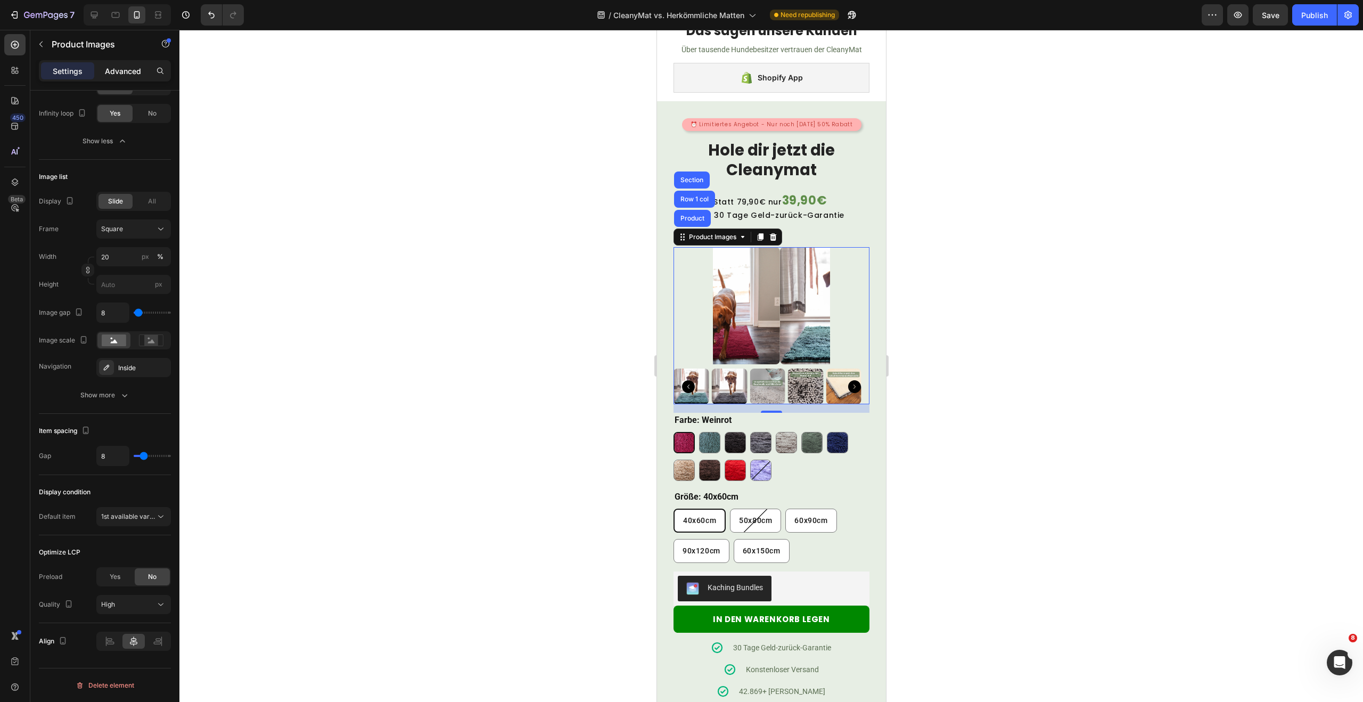
click at [125, 67] on p "Advanced" at bounding box center [123, 70] width 36 height 11
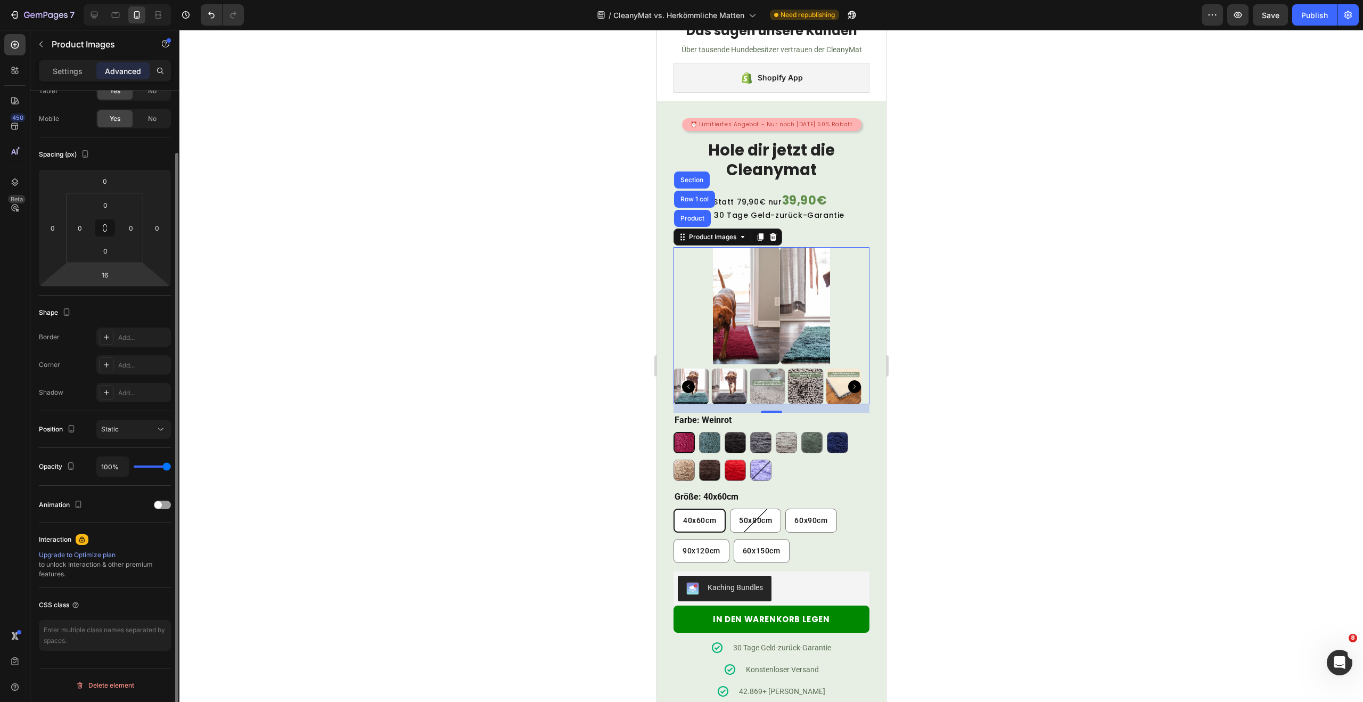
scroll to position [0, 0]
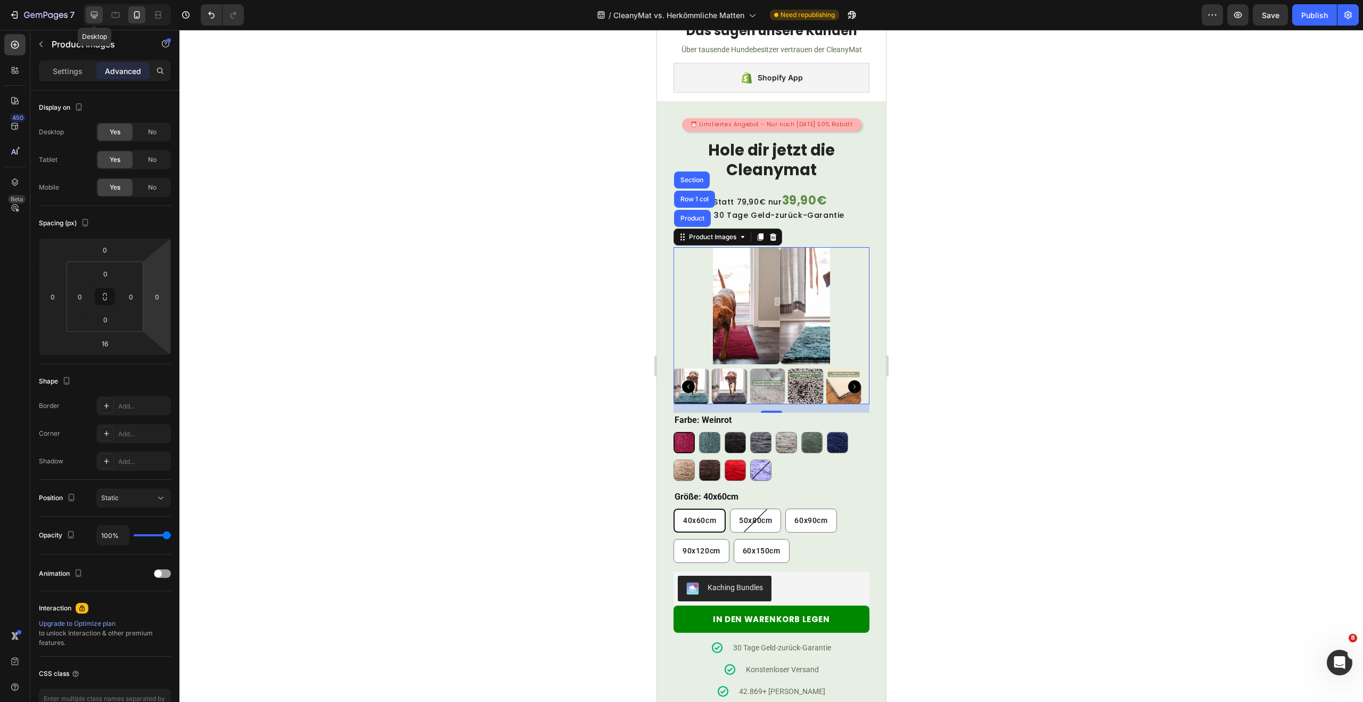
click at [92, 14] on icon at bounding box center [94, 15] width 7 height 7
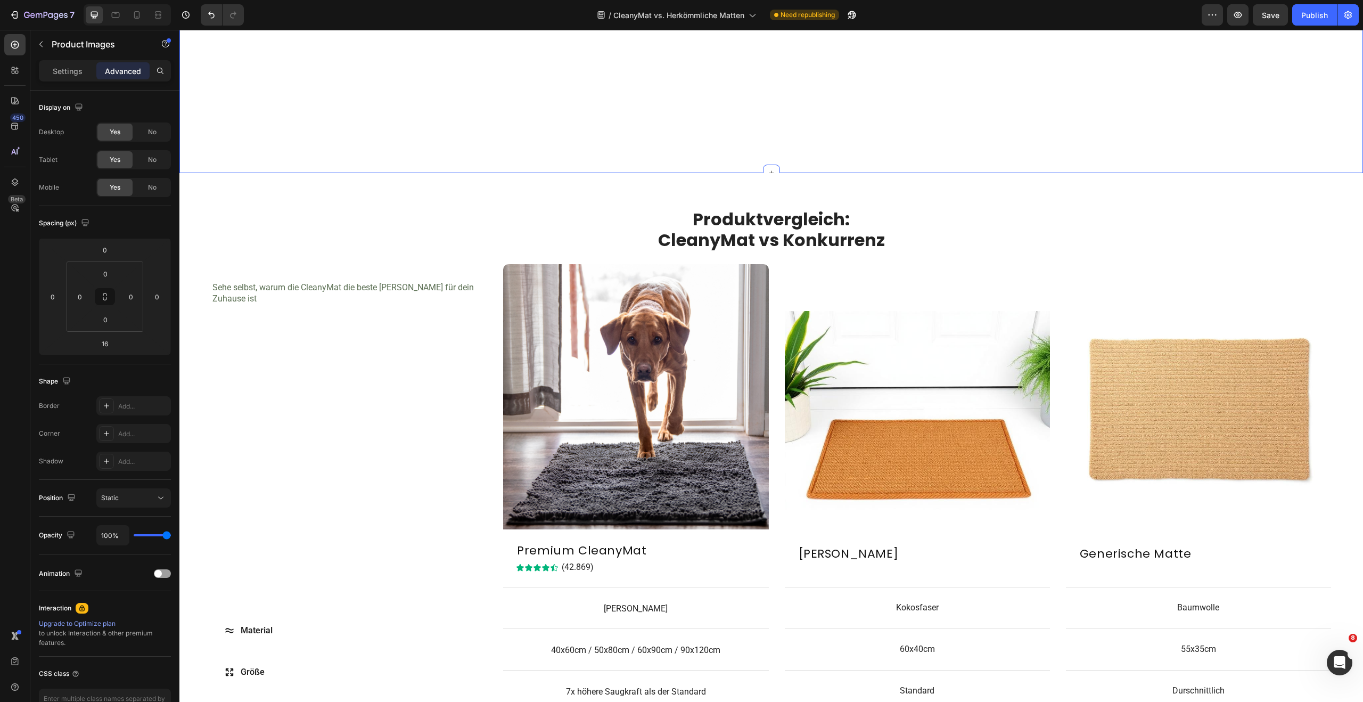
scroll to position [801, 0]
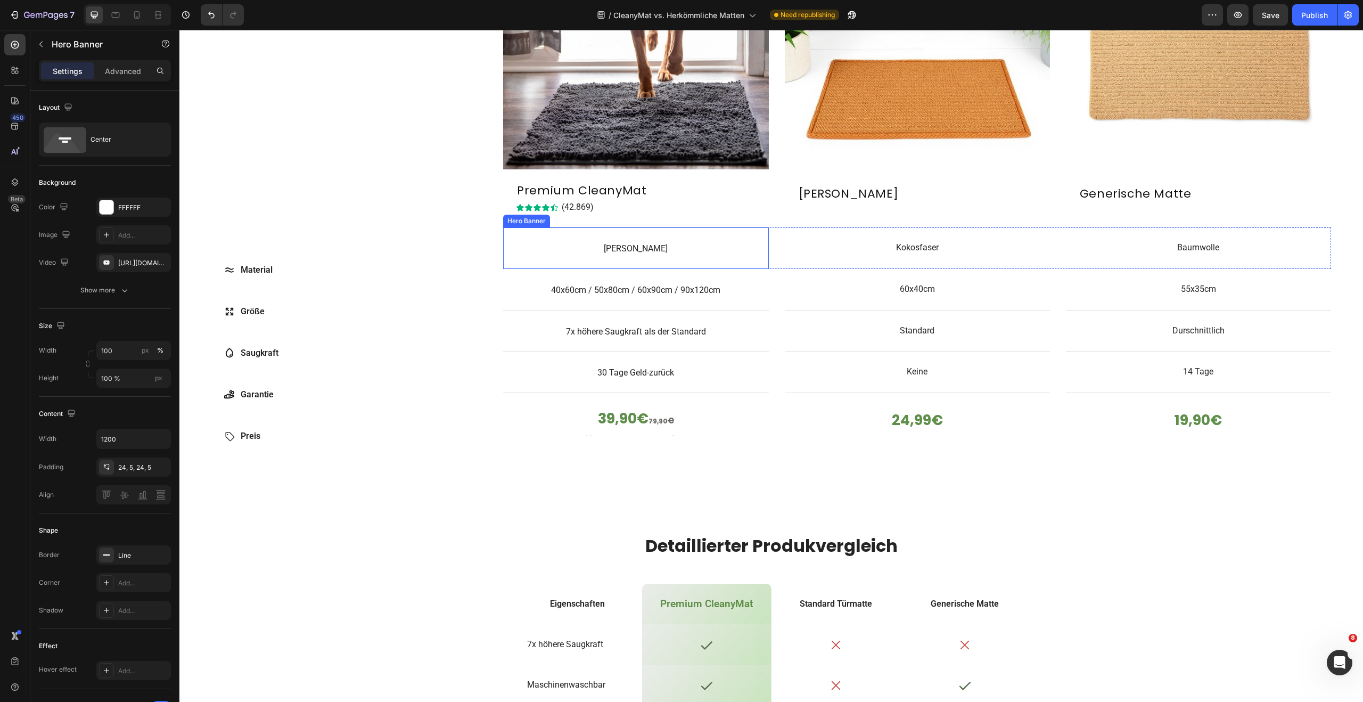
click at [619, 257] on div "Material Item List Chenille Mikrofaser Text Block" at bounding box center [635, 247] width 265 height 41
click at [612, 77] on img at bounding box center [635, 36] width 265 height 265
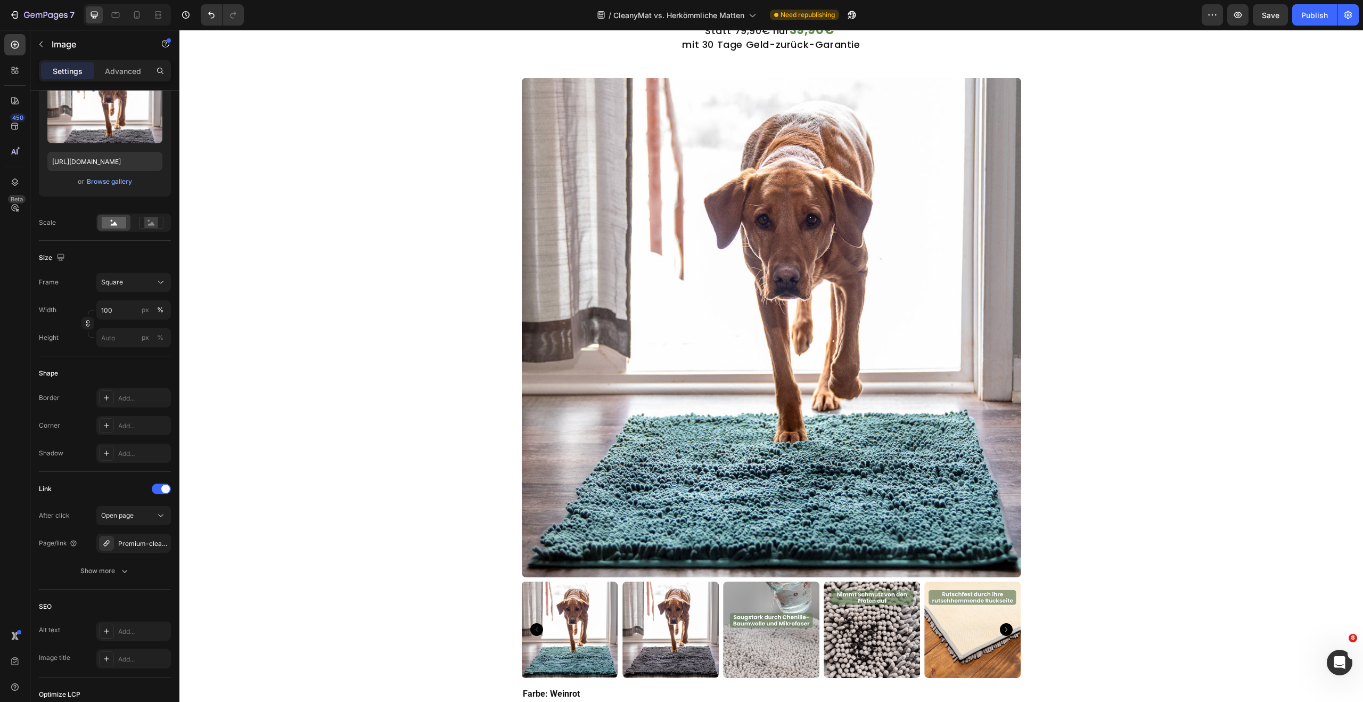
scroll to position [2455, 0]
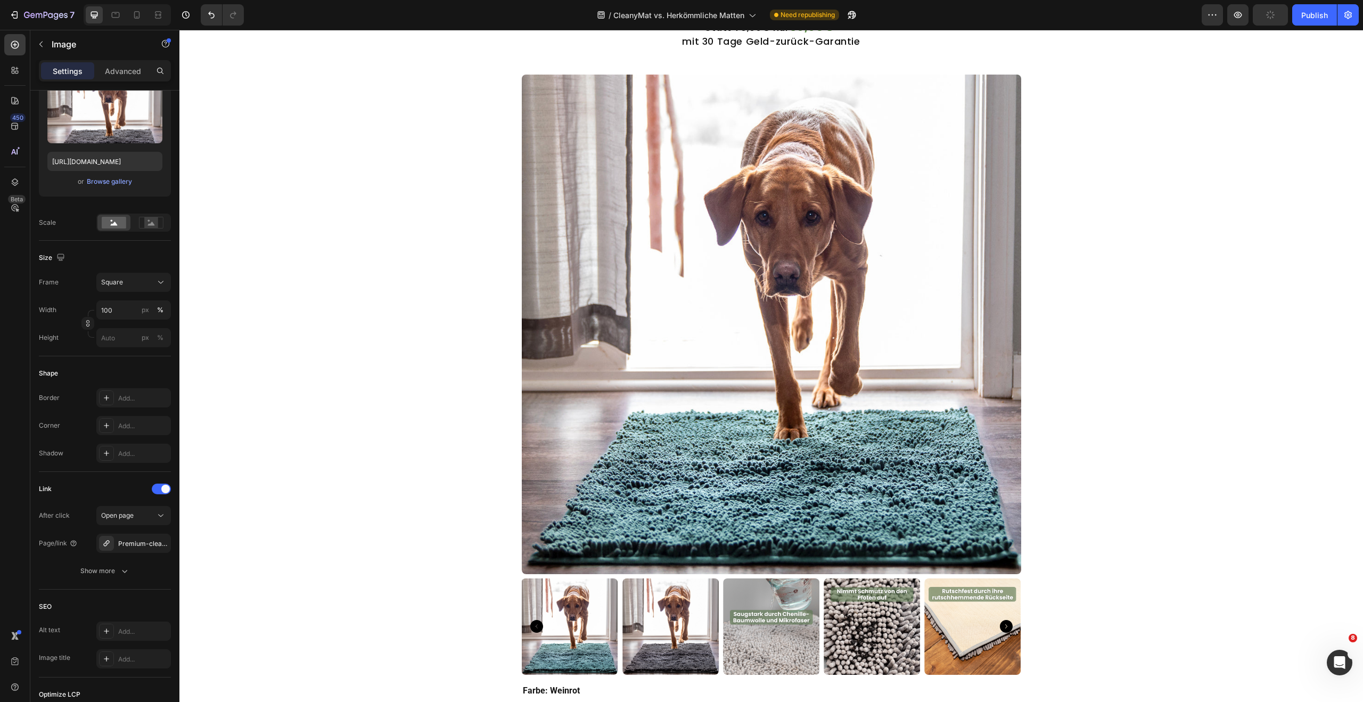
click at [771, 302] on img at bounding box center [771, 324] width 499 height 499
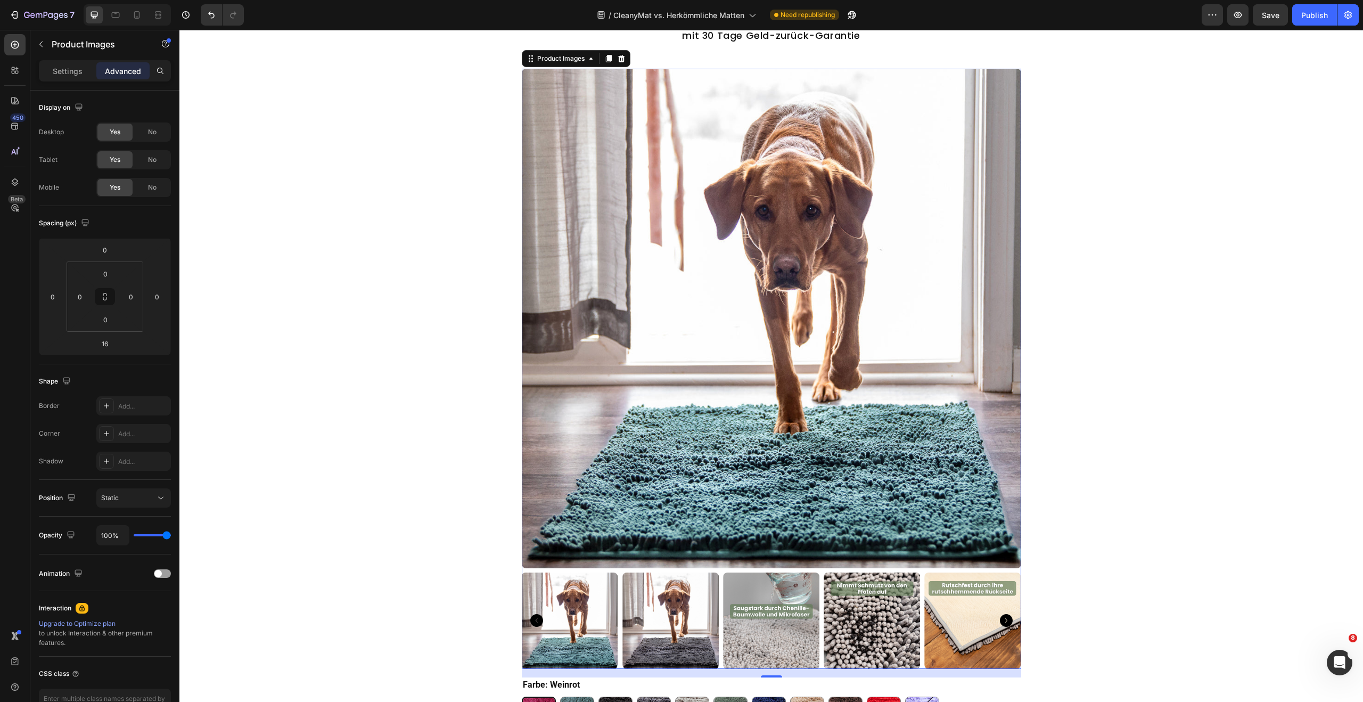
scroll to position [2468, 0]
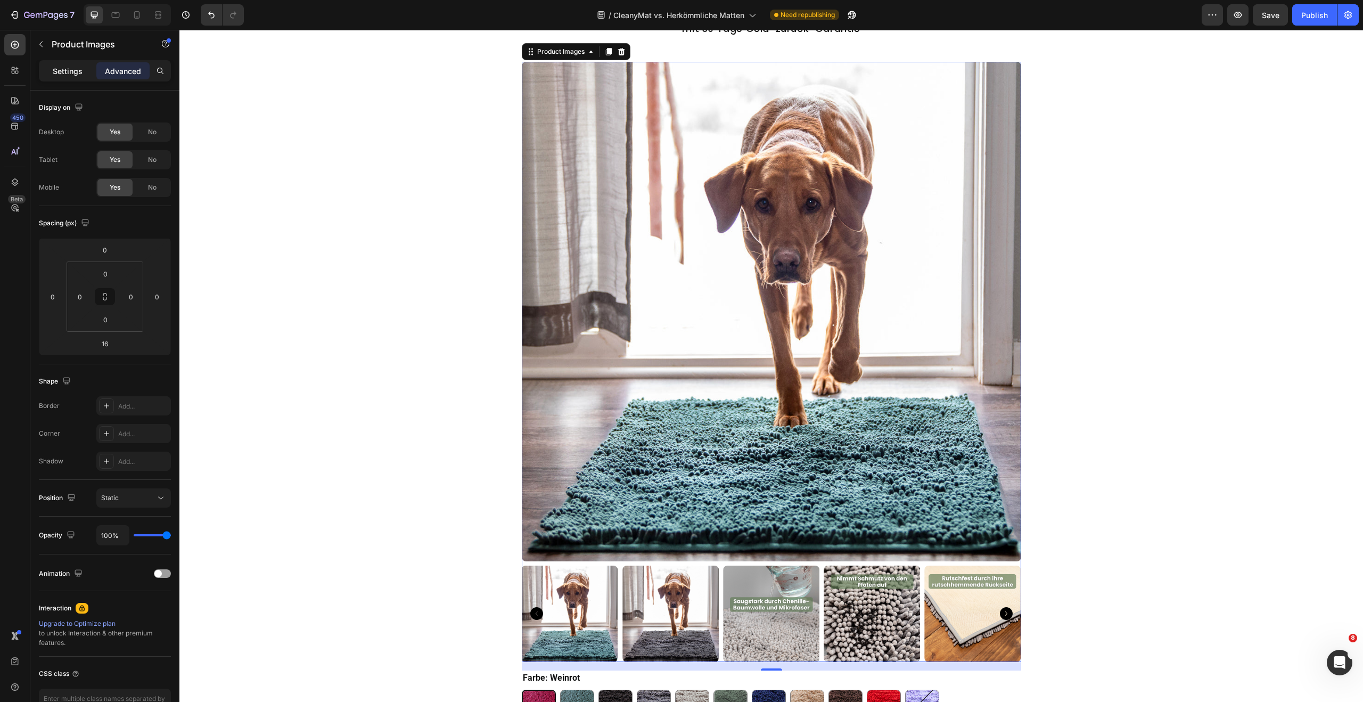
click at [78, 78] on div "Settings" at bounding box center [67, 70] width 53 height 17
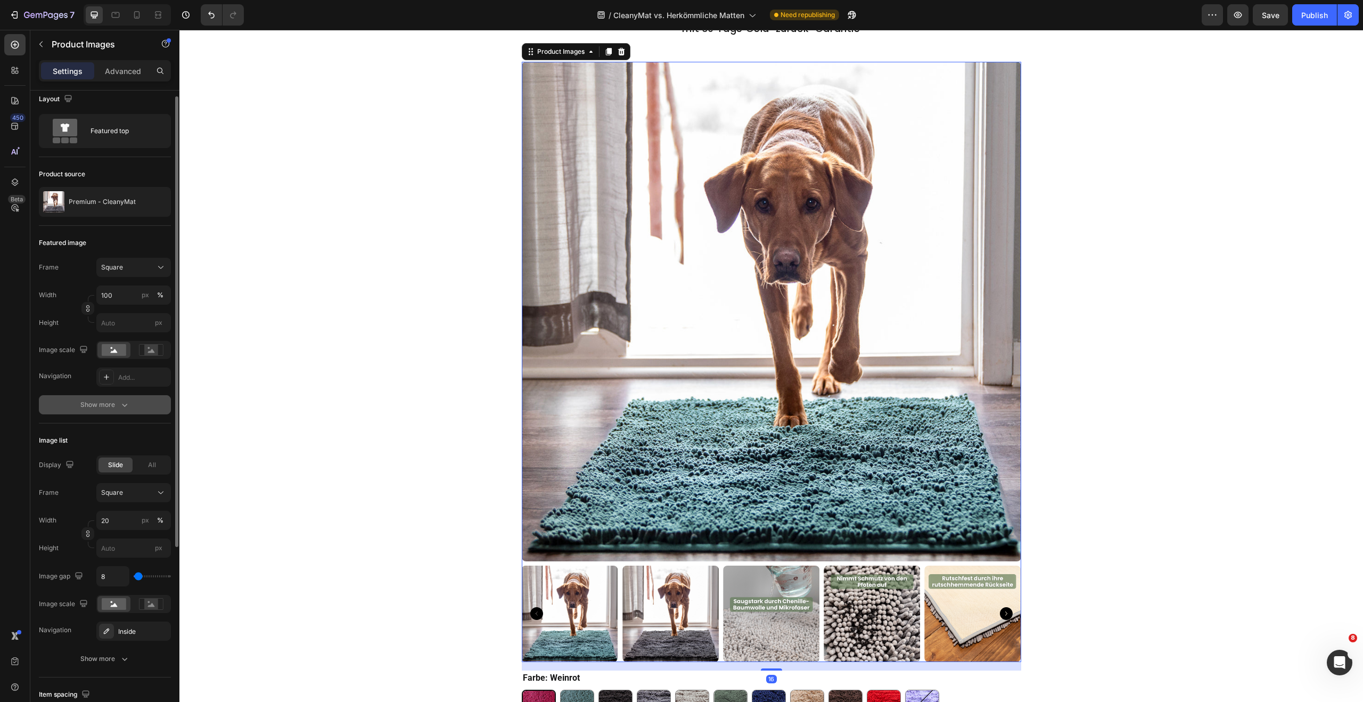
scroll to position [9, 0]
click at [117, 397] on button "Show more" at bounding box center [105, 403] width 132 height 19
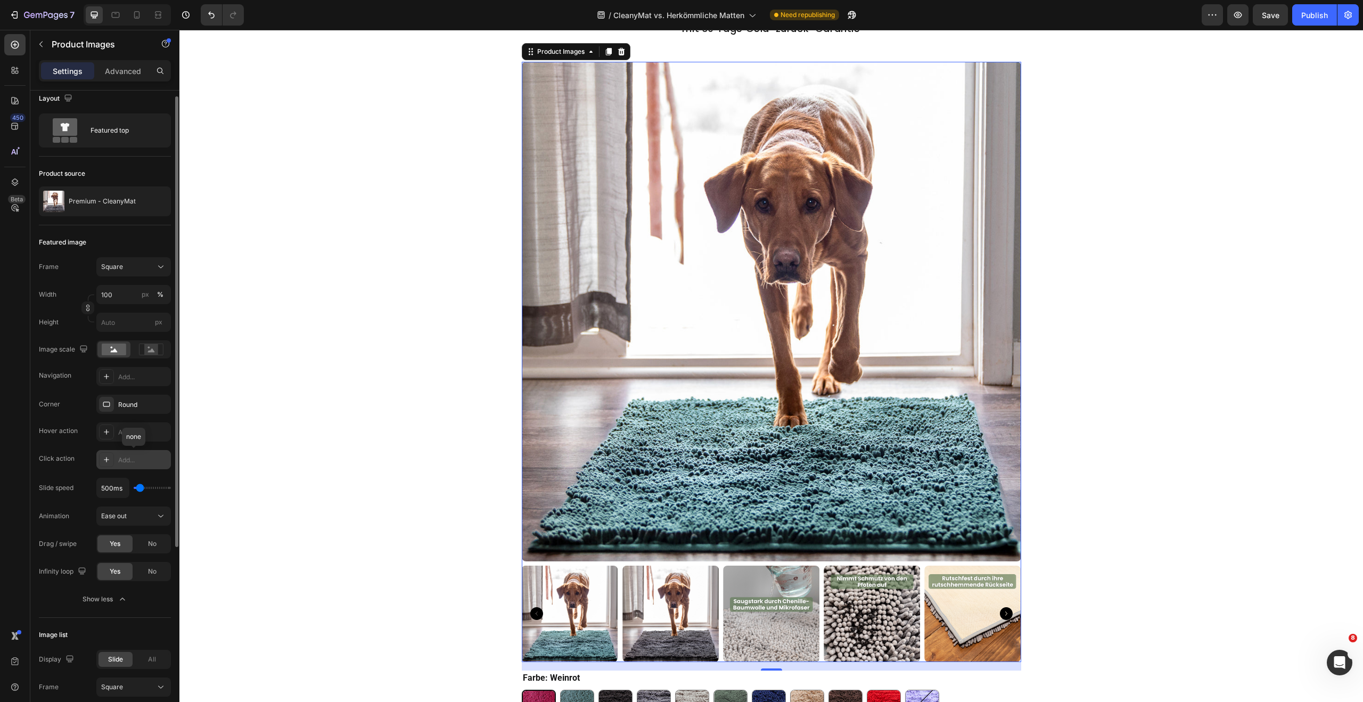
click at [111, 457] on div at bounding box center [106, 459] width 15 height 15
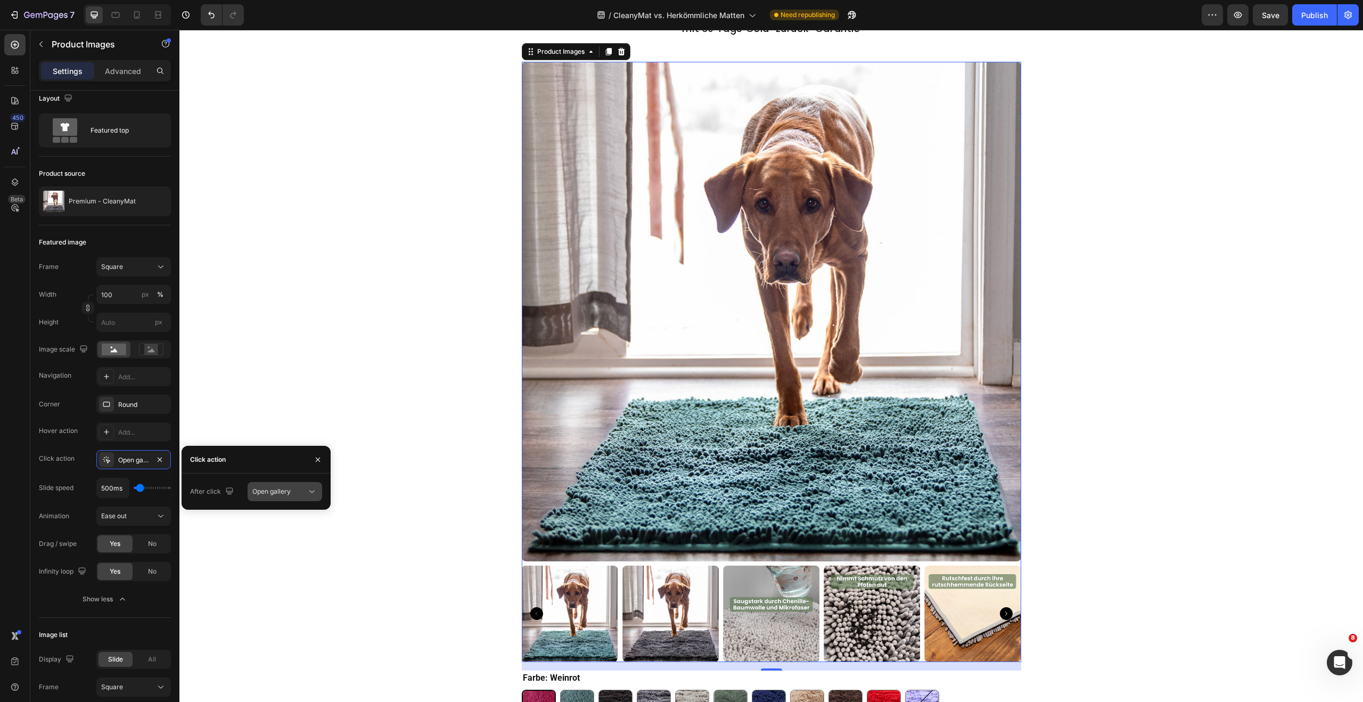
click at [271, 490] on span "Open gallery" at bounding box center [271, 491] width 38 height 8
click at [279, 533] on span "Open product" at bounding box center [272, 538] width 41 height 10
click at [319, 459] on icon "button" at bounding box center [318, 459] width 9 height 9
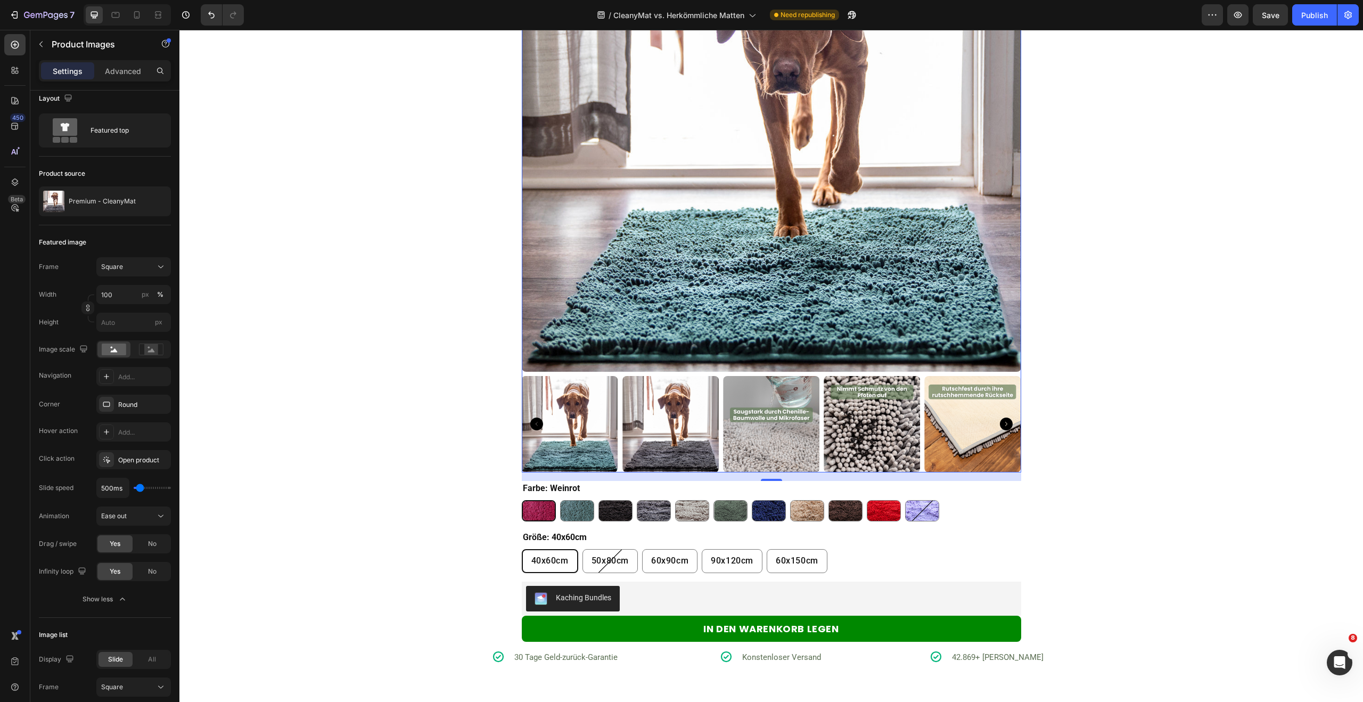
scroll to position [2657, 0]
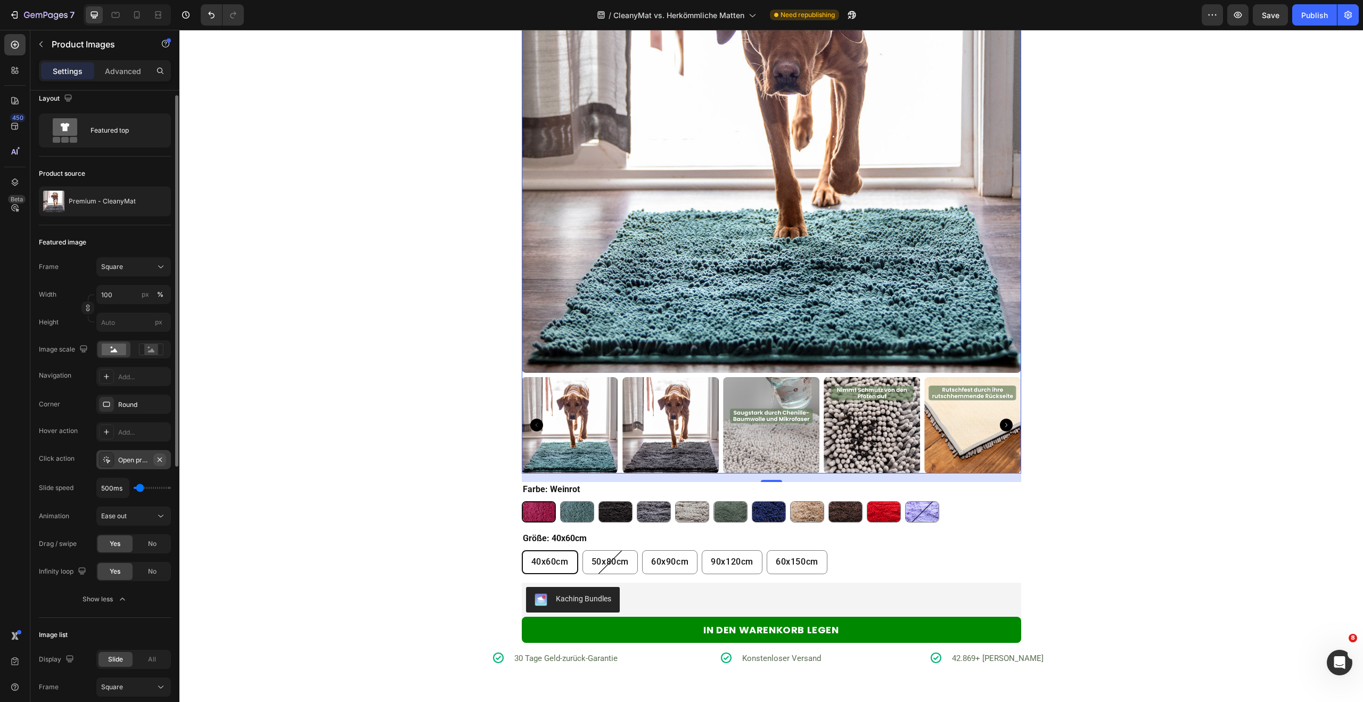
click at [162, 459] on icon "button" at bounding box center [159, 459] width 9 height 9
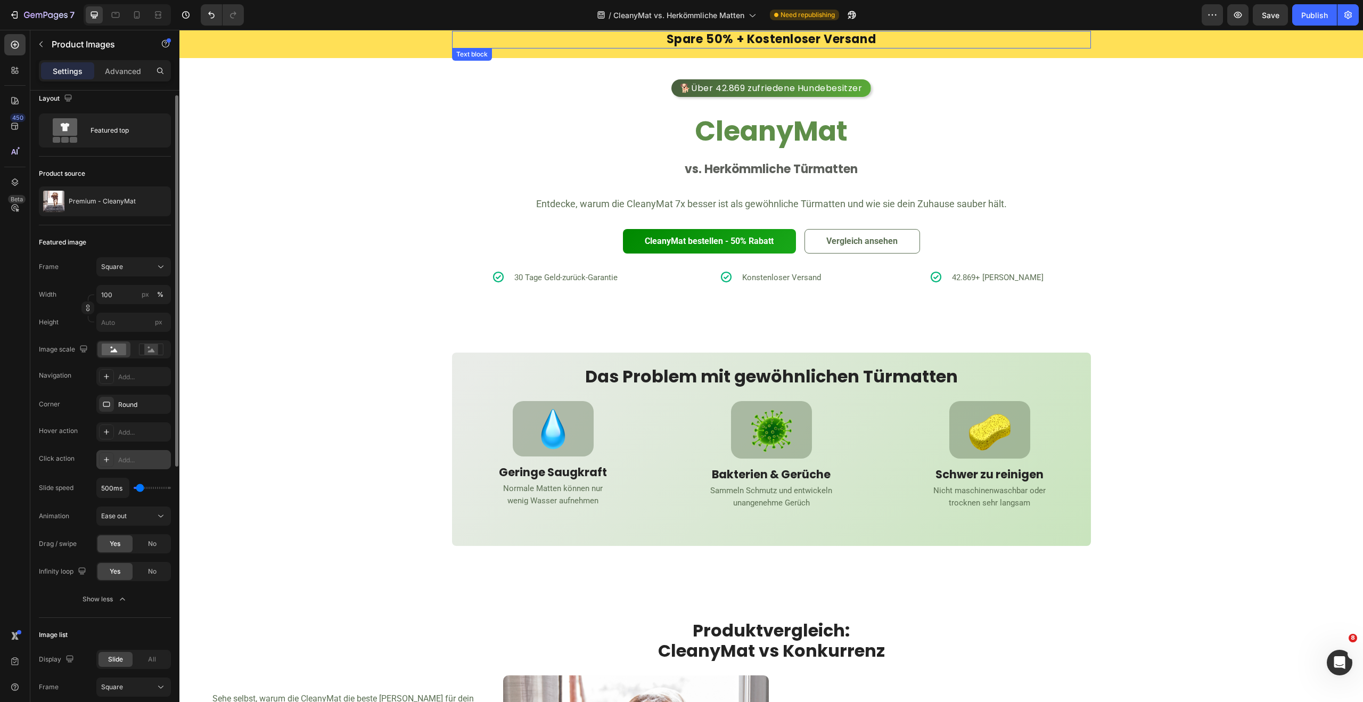
scroll to position [0, 0]
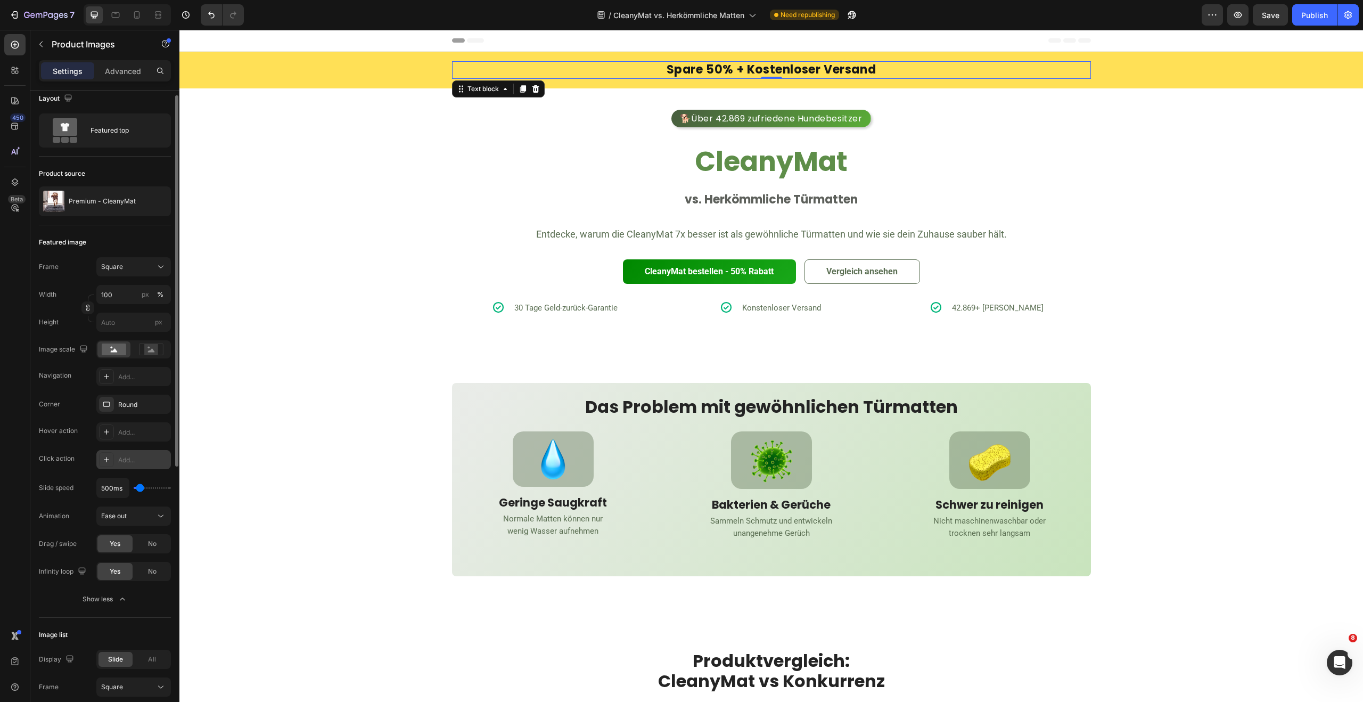
click at [894, 70] on p "Spare 50% + Kostenloser Versand" at bounding box center [771, 69] width 637 height 15
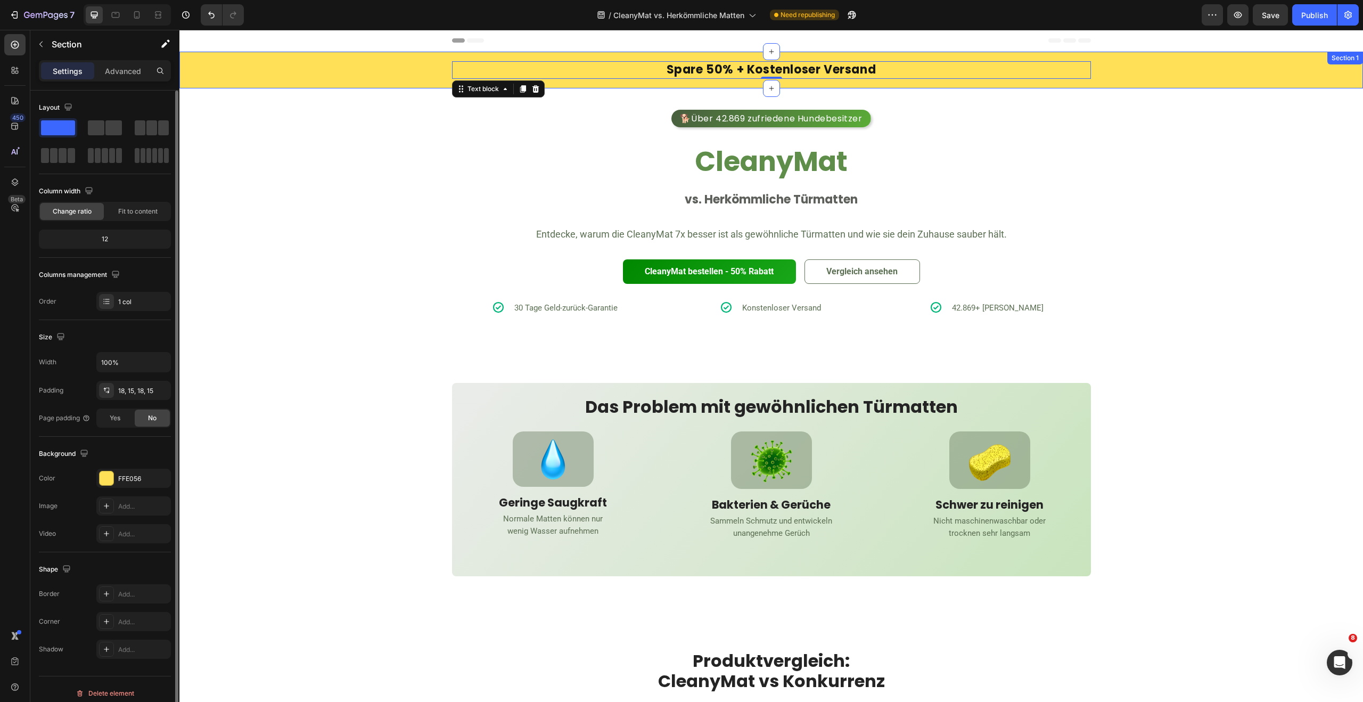
click at [1111, 74] on div "Spare 50% + Kostenloser Versand Text block 0 Row Spare 50% + Kostenloser Versan…" at bounding box center [770, 70] width 1167 height 18
click at [124, 69] on p "Advanced" at bounding box center [123, 70] width 36 height 11
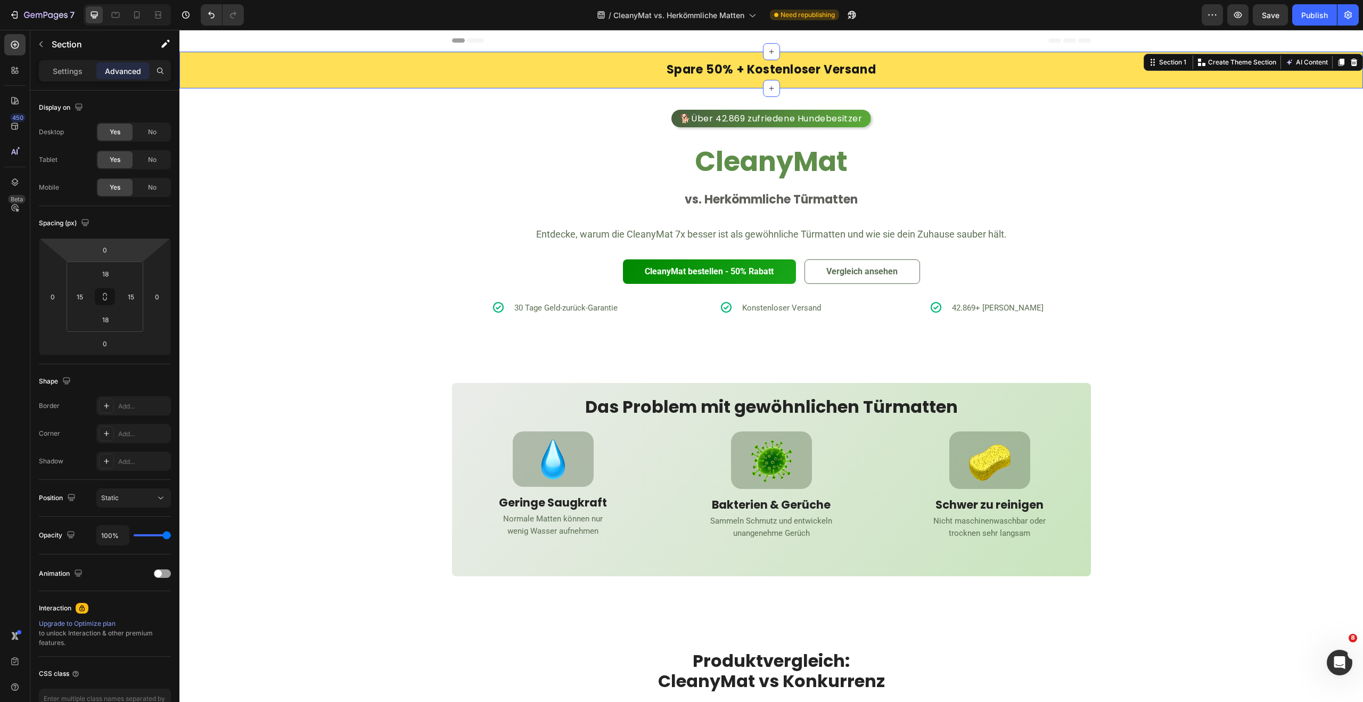
scroll to position [69, 0]
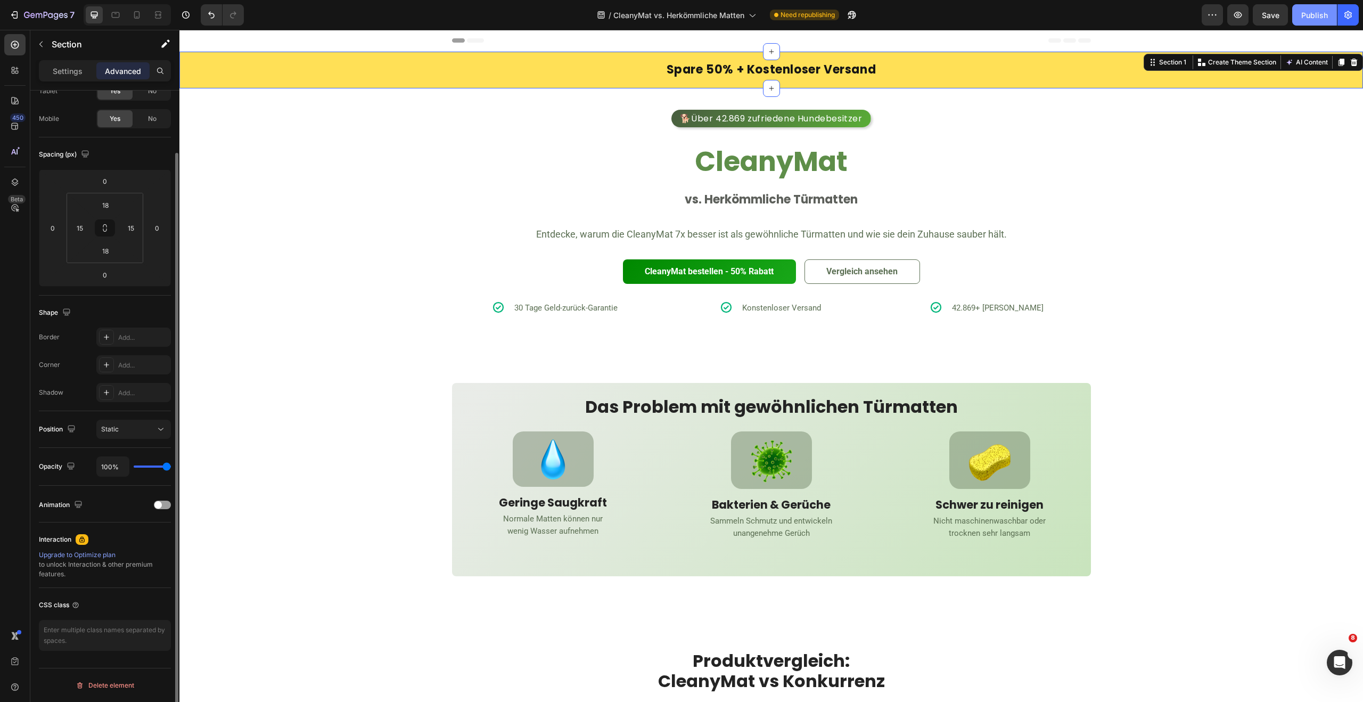
click at [1308, 12] on div "Publish" at bounding box center [1314, 15] width 27 height 11
